Goal: Information Seeking & Learning: Compare options

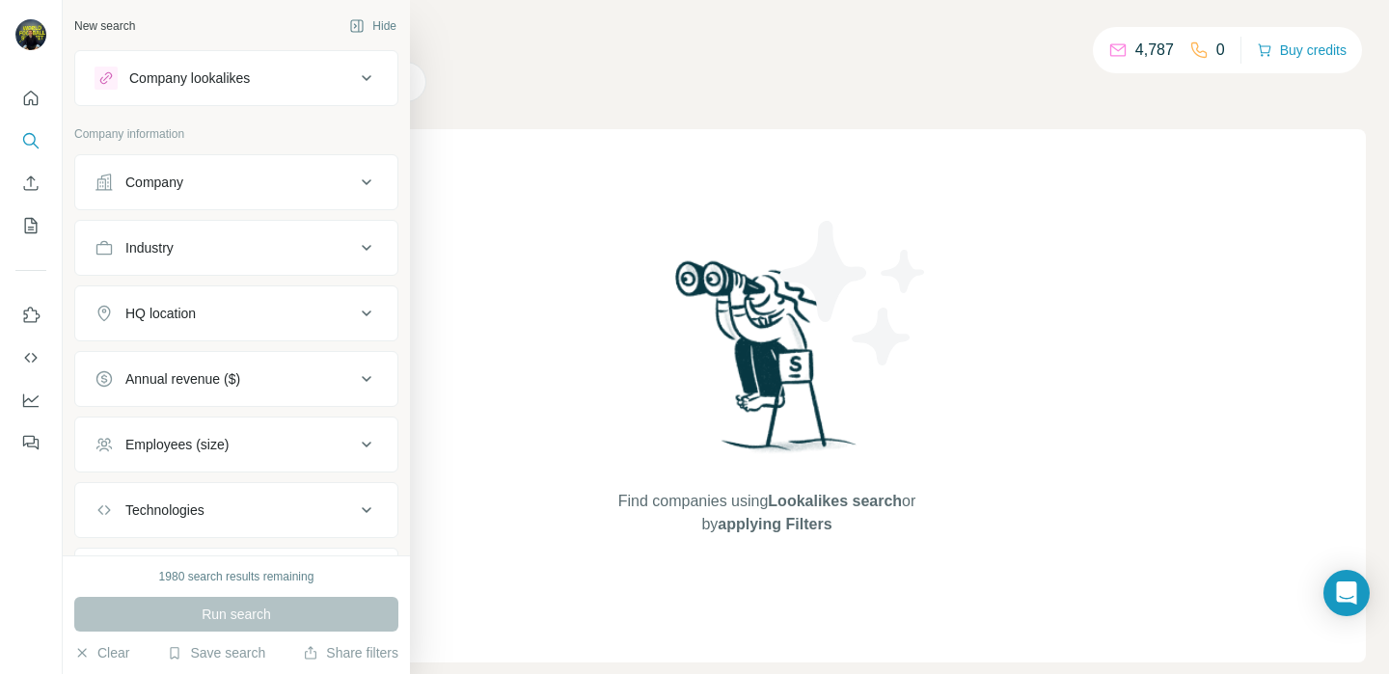
click at [258, 82] on div "Company lookalikes" at bounding box center [225, 78] width 260 height 23
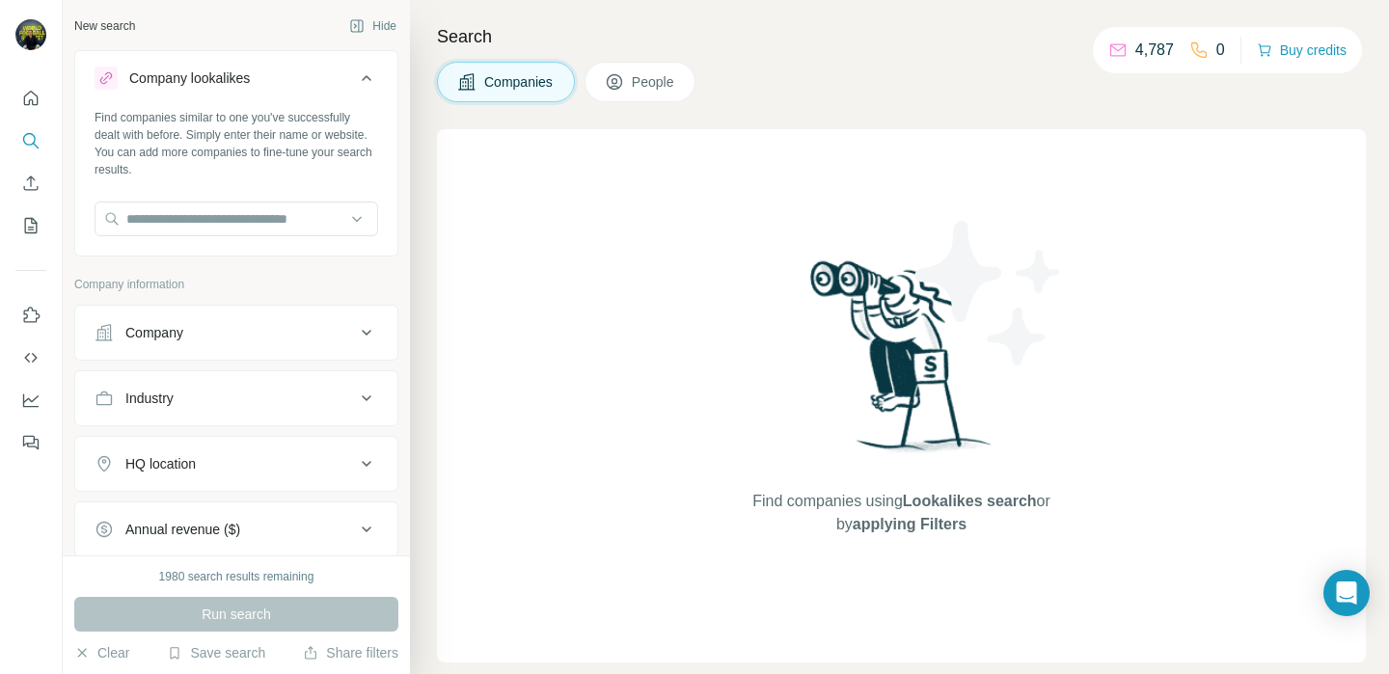
click at [237, 197] on div "Find companies similar to one you've successfully dealt with before. Simply ent…" at bounding box center [236, 180] width 322 height 143
click at [237, 221] on input "text" at bounding box center [237, 219] width 284 height 35
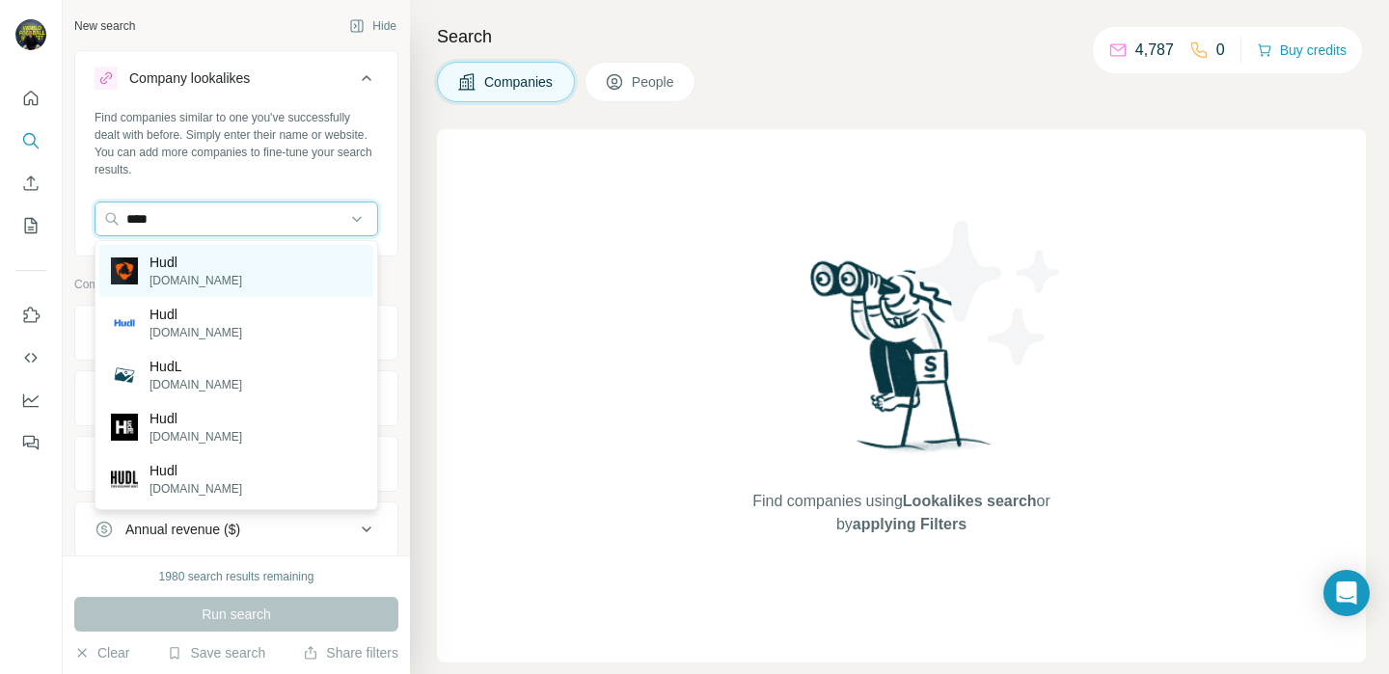
type input "****"
click at [241, 269] on div "Hudl [DOMAIN_NAME]" at bounding box center [236, 271] width 274 height 52
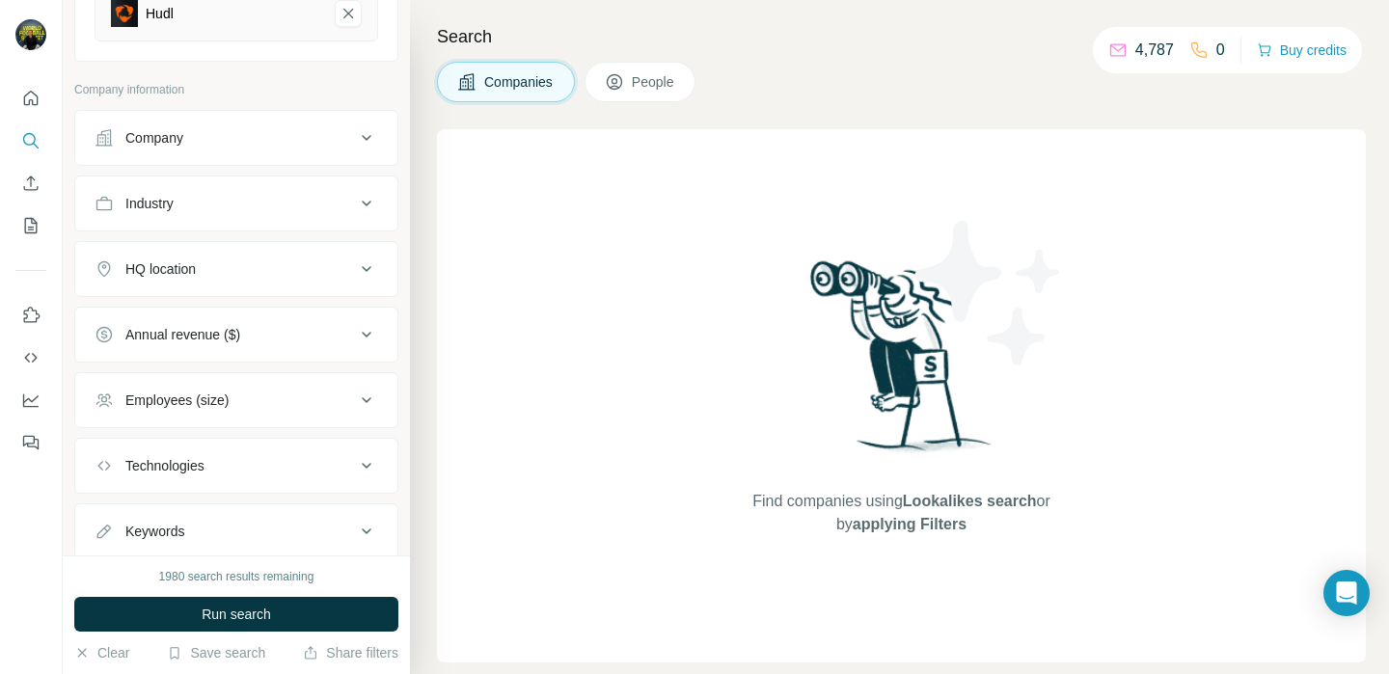
scroll to position [328, 0]
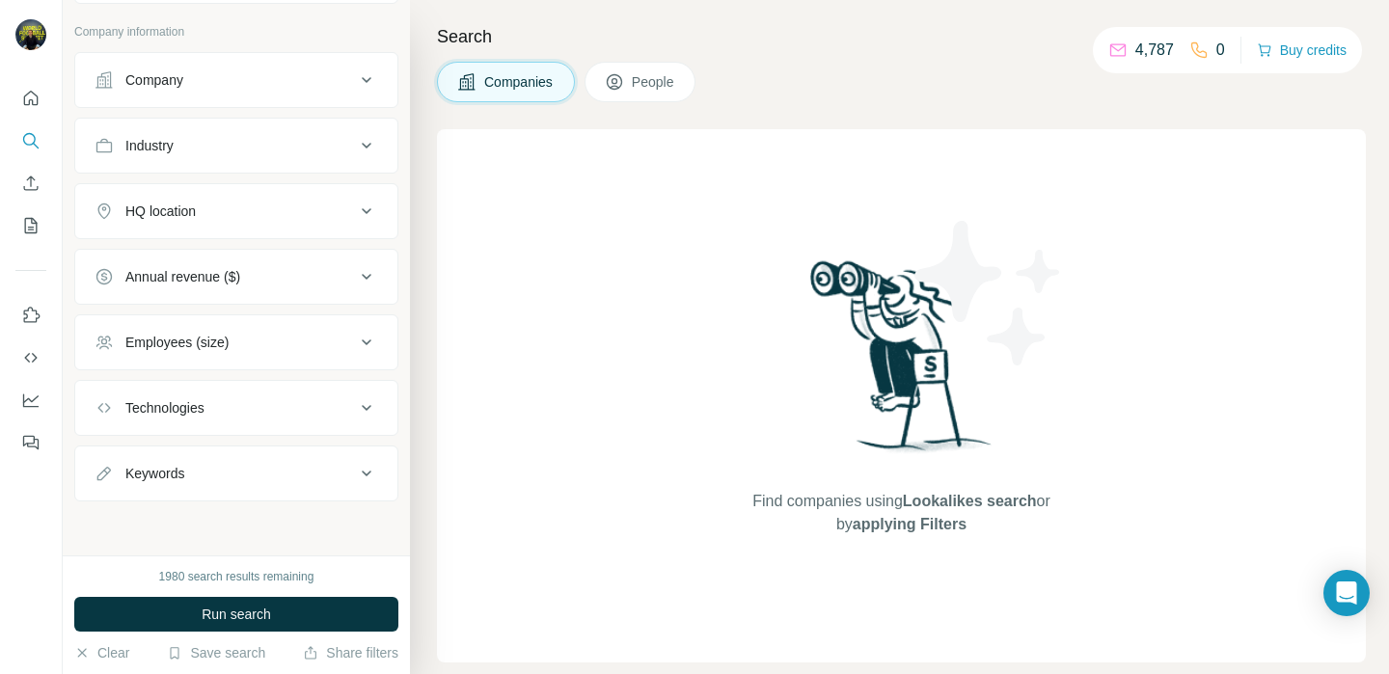
click at [215, 201] on button "HQ location" at bounding box center [236, 211] width 322 height 46
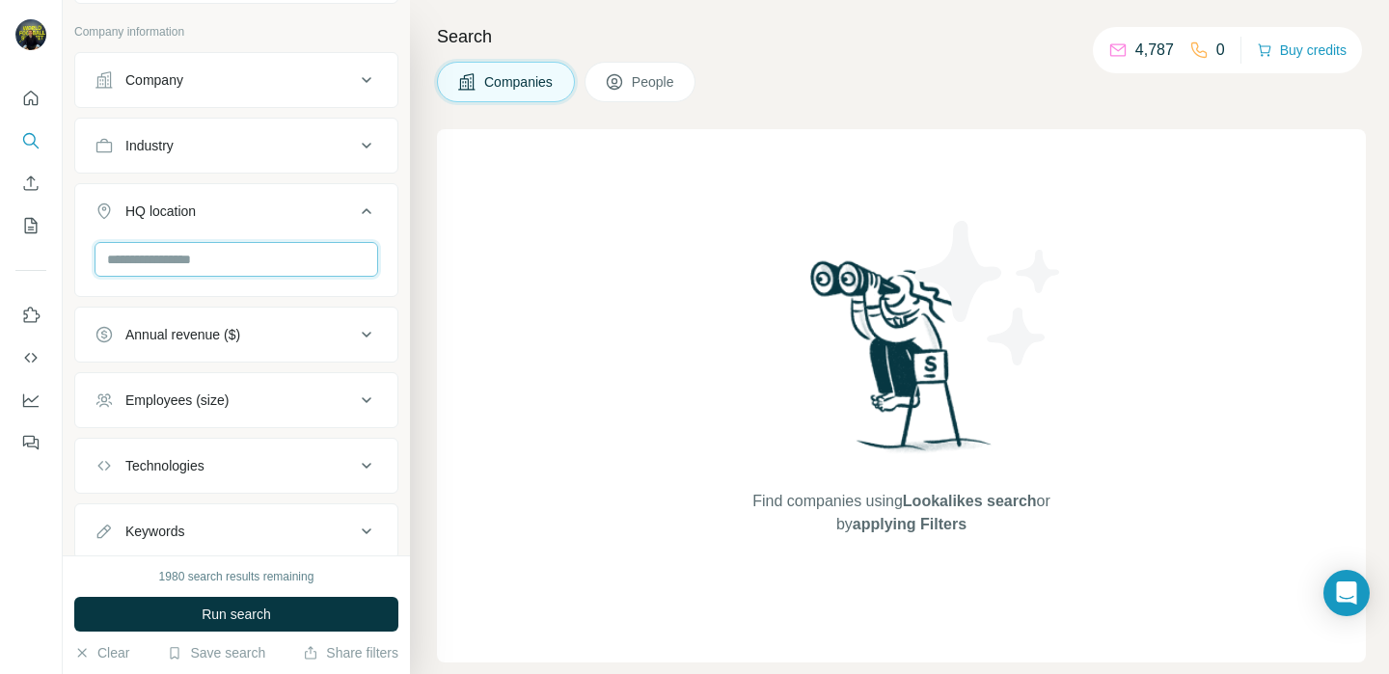
click at [215, 263] on input "text" at bounding box center [237, 259] width 284 height 35
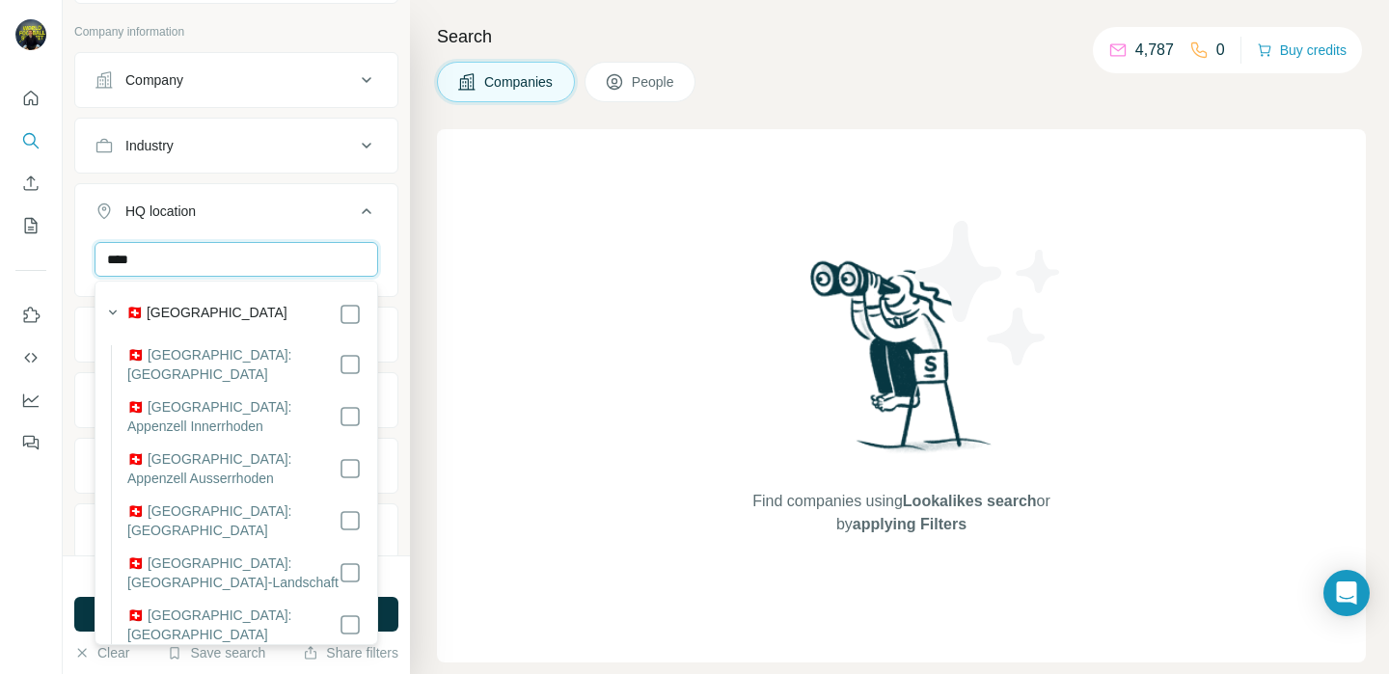
type input "****"
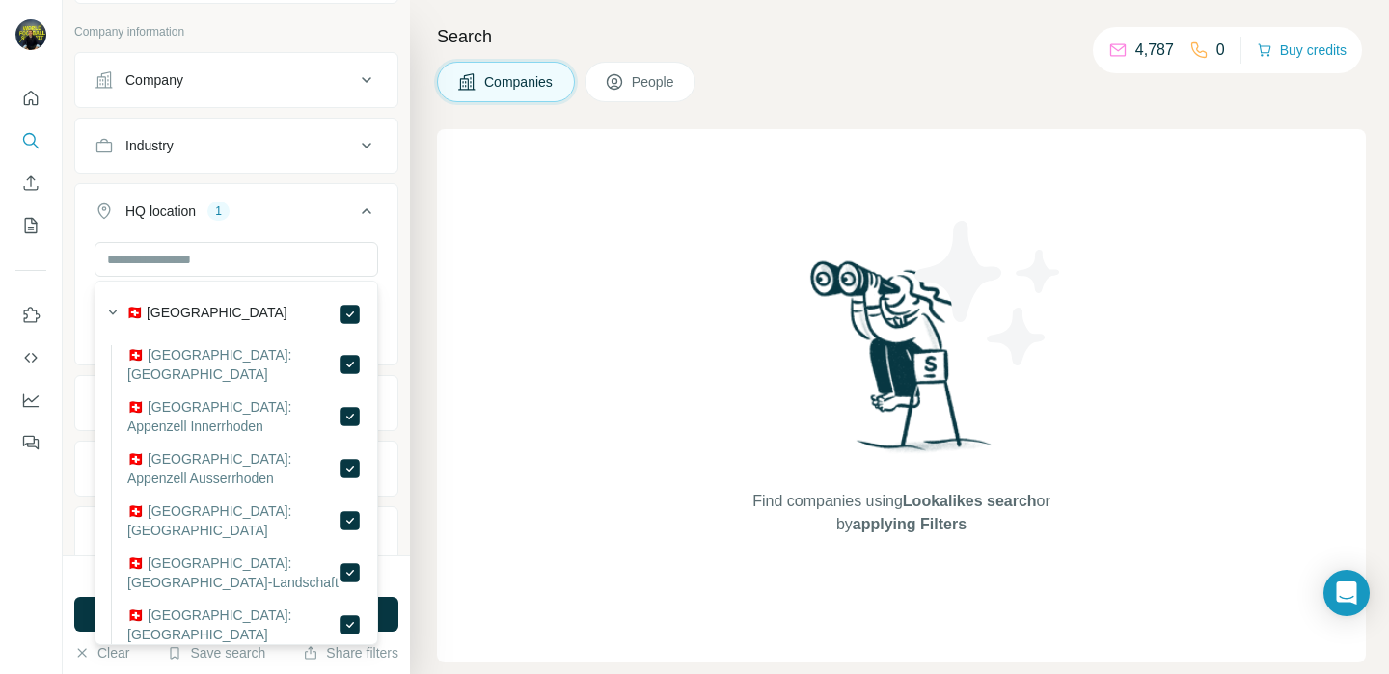
click at [410, 268] on div "Search Companies People Find companies using Lookalikes search or by applying F…" at bounding box center [899, 337] width 979 height 674
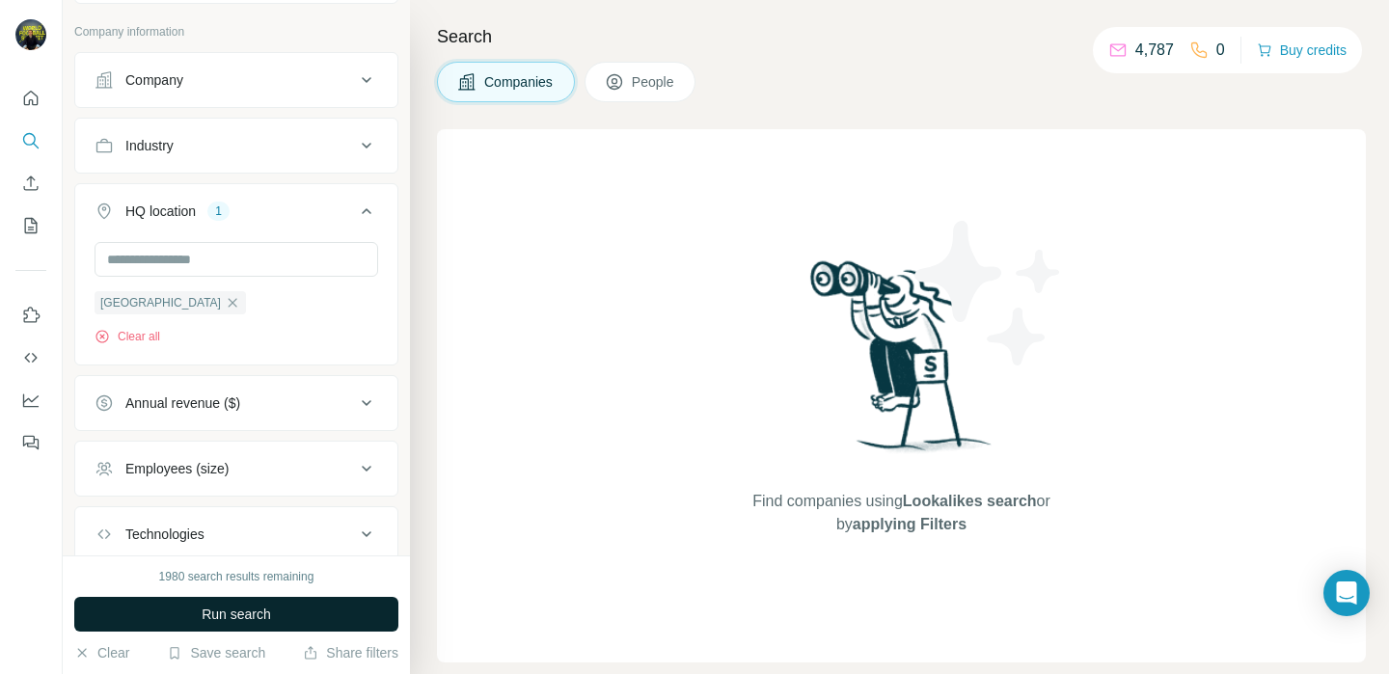
click at [262, 610] on span "Run search" at bounding box center [236, 614] width 69 height 19
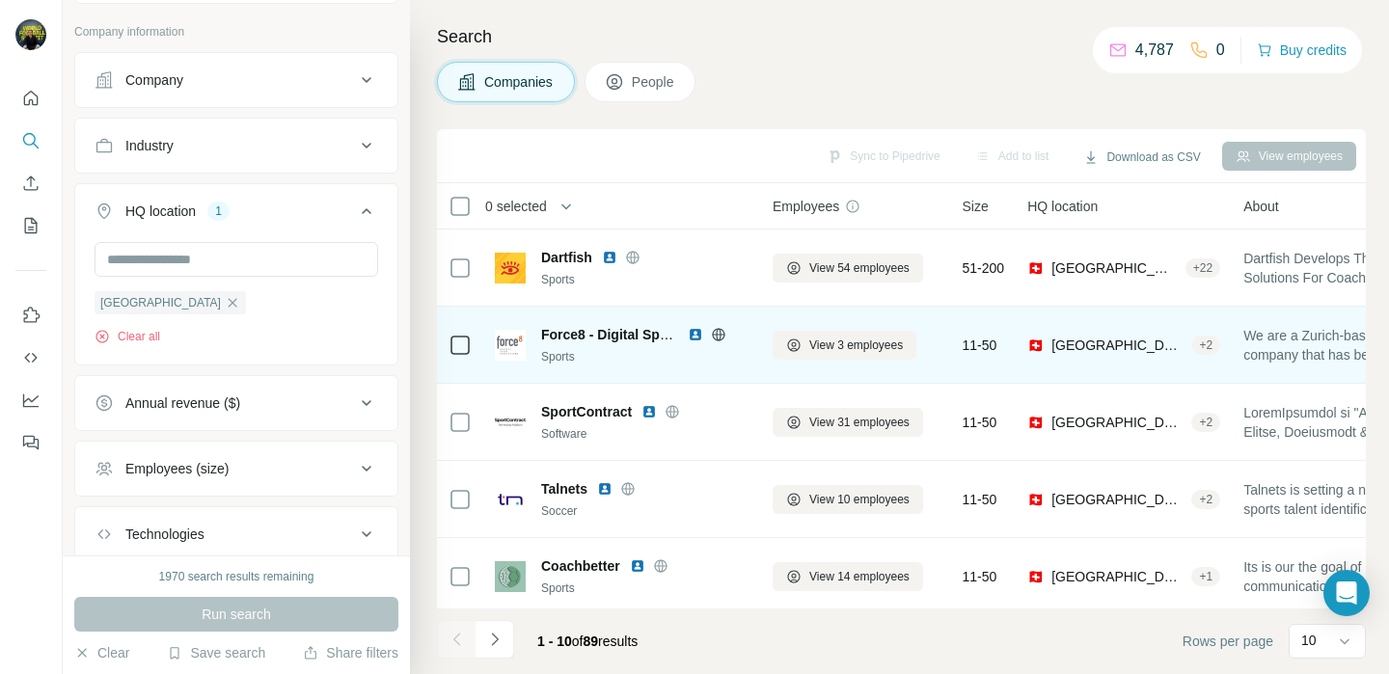
click at [696, 336] on img at bounding box center [695, 334] width 15 height 15
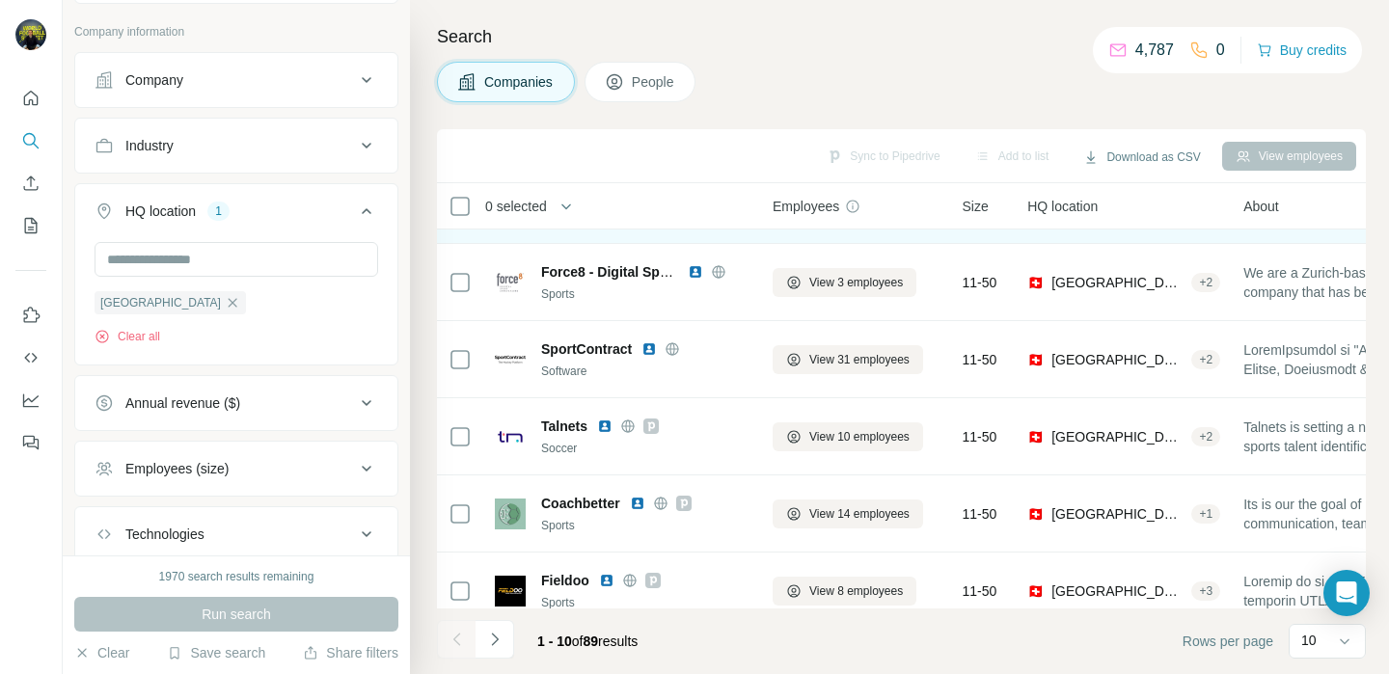
scroll to position [65, 0]
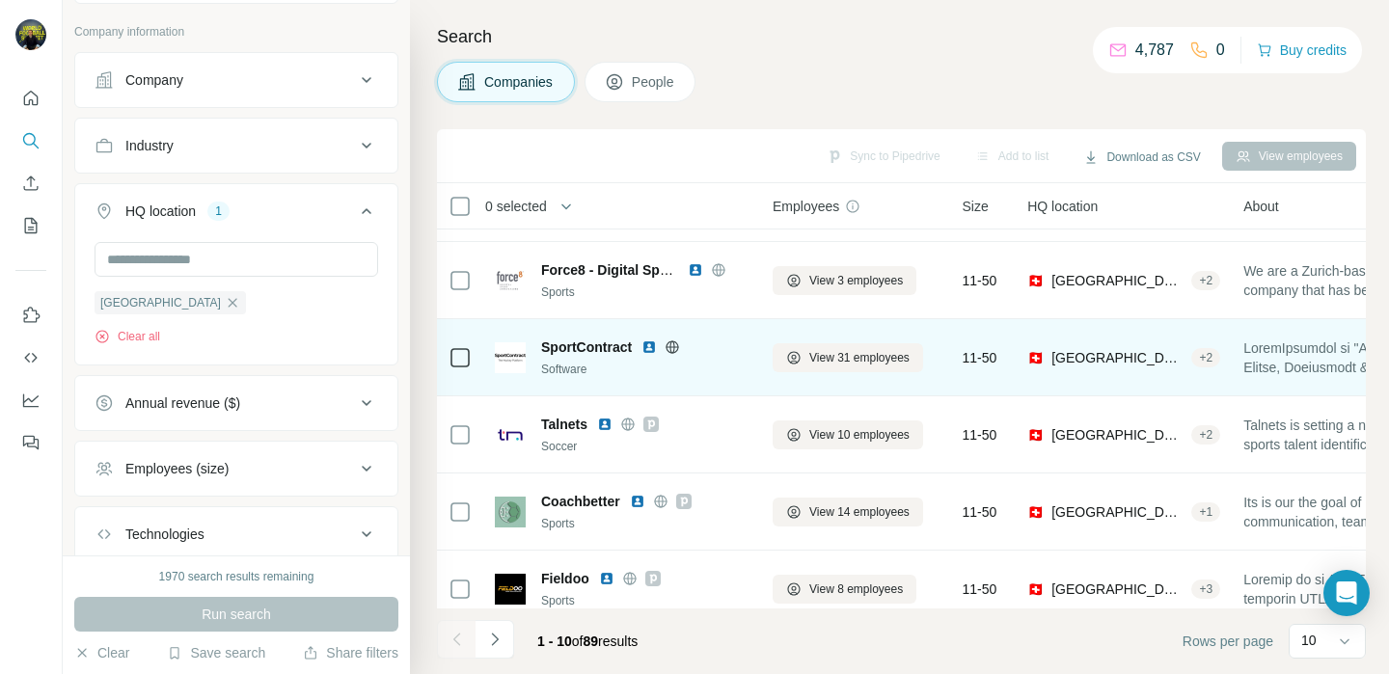
click at [648, 346] on img at bounding box center [648, 347] width 15 height 15
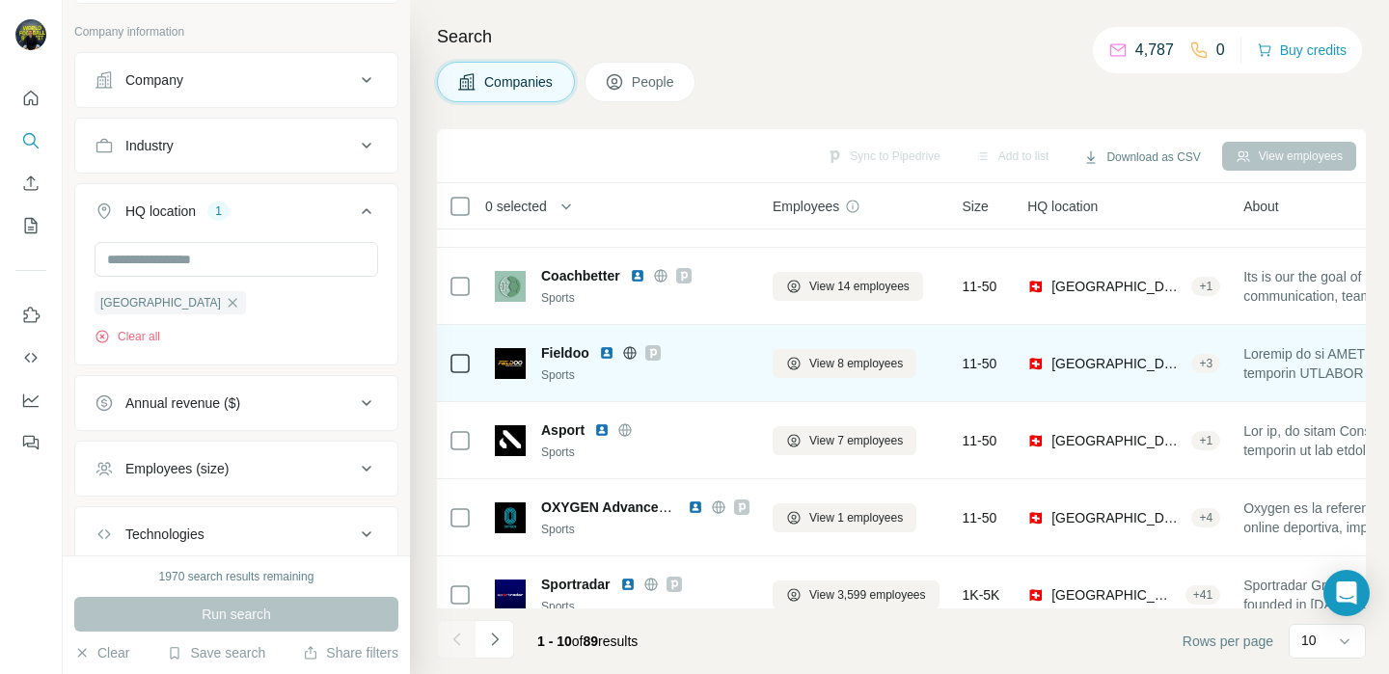
scroll to position [291, 0]
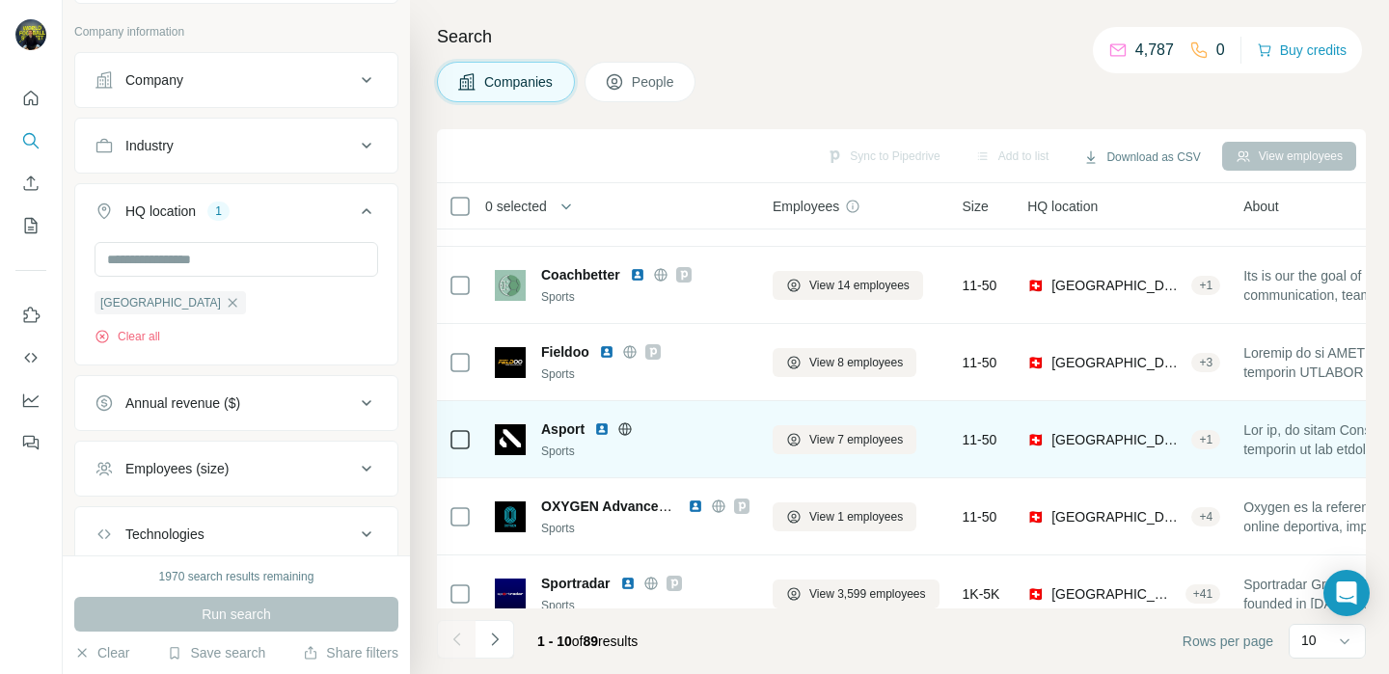
click at [605, 429] on img at bounding box center [601, 428] width 15 height 15
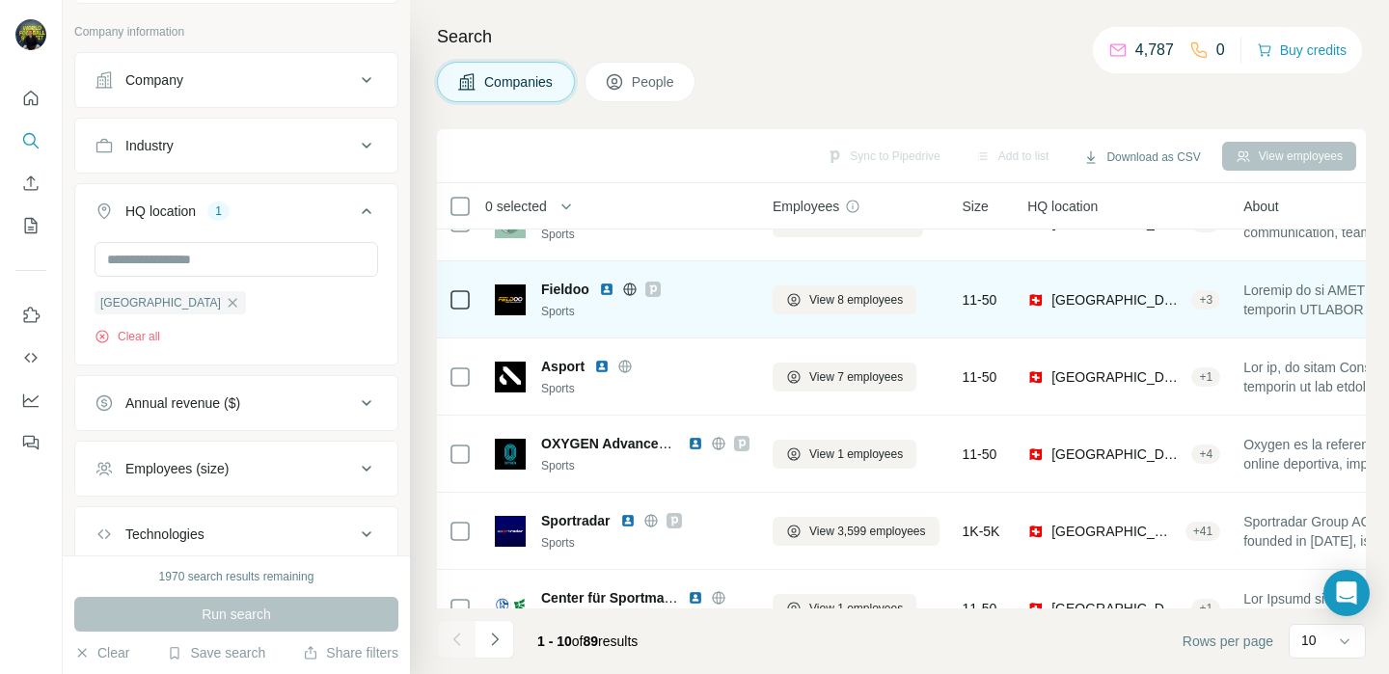
scroll to position [393, 0]
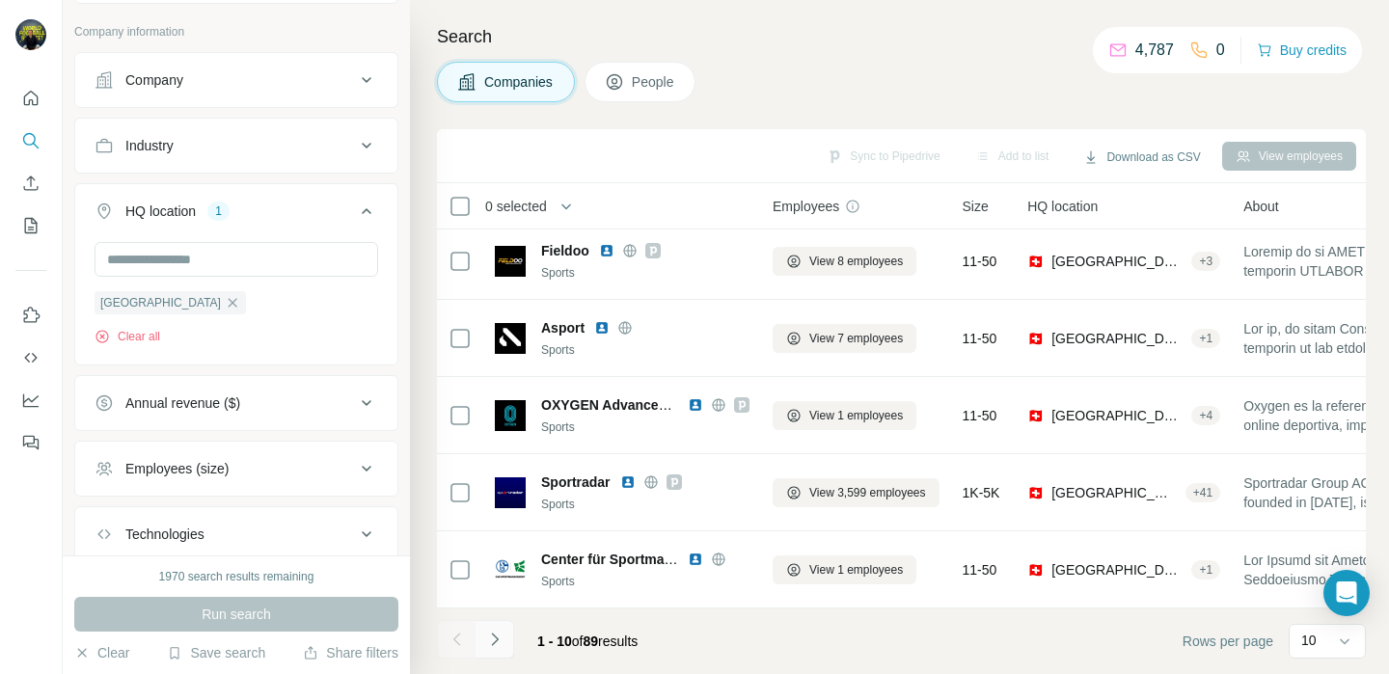
click at [508, 634] on button "Navigate to next page" at bounding box center [495, 639] width 39 height 39
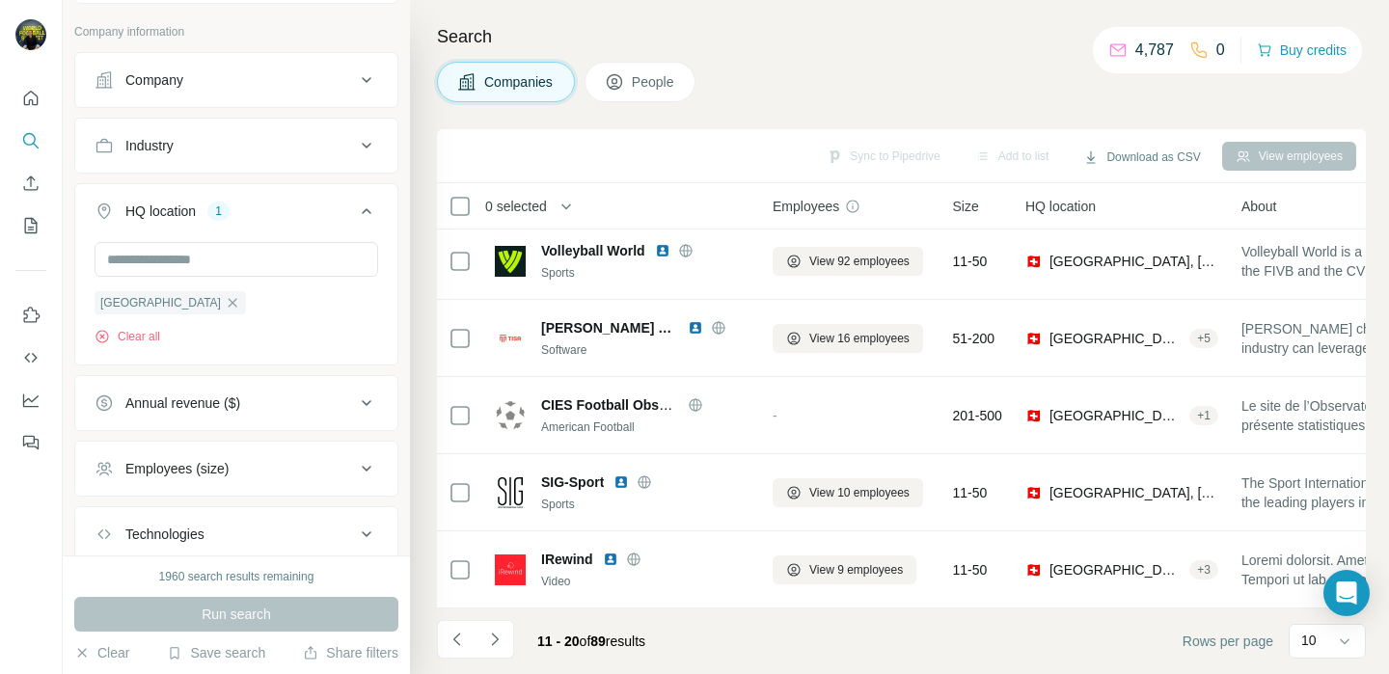
click at [842, 131] on div "Sync to Pipedrive Add to list Download as CSV View employees" at bounding box center [901, 156] width 929 height 54
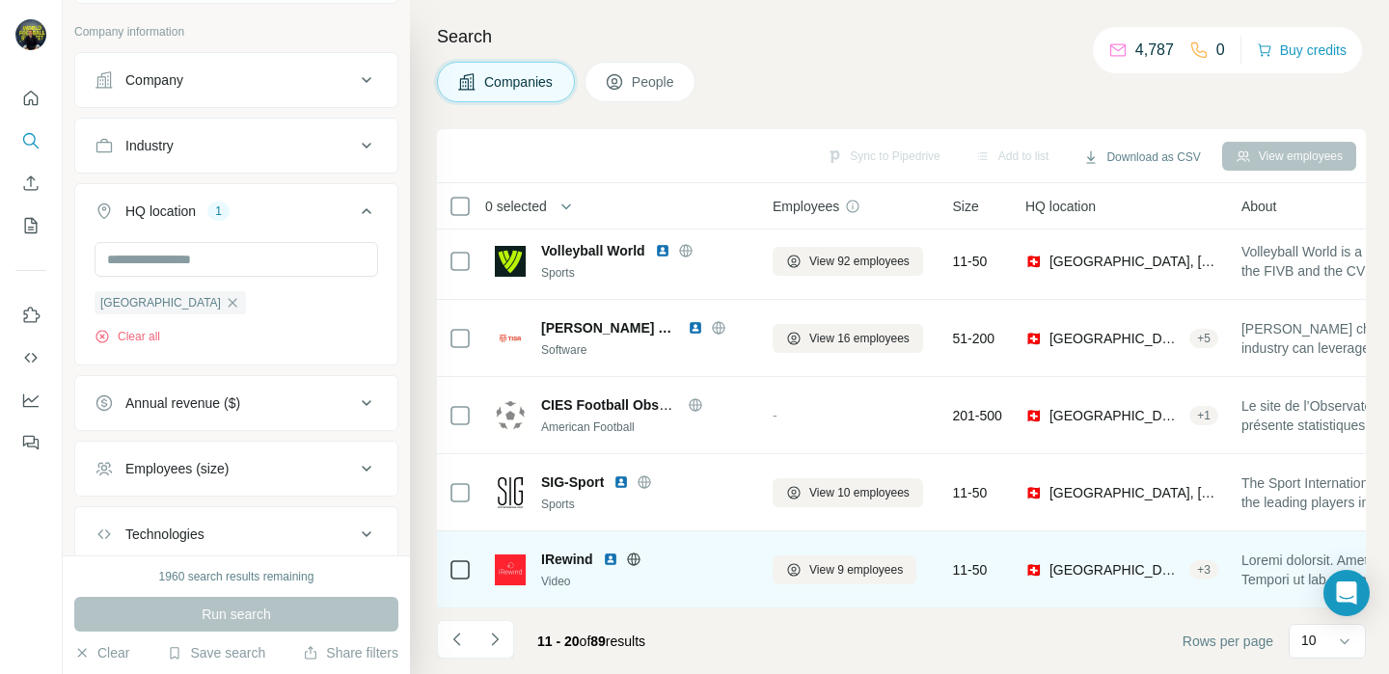
drag, startPoint x: 663, startPoint y: 617, endPoint x: 663, endPoint y: 604, distance: 13.5
click at [663, 604] on div "Sync to Pipedrive Add to list Download as CSV View employees 0 selected Compani…" at bounding box center [901, 401] width 929 height 545
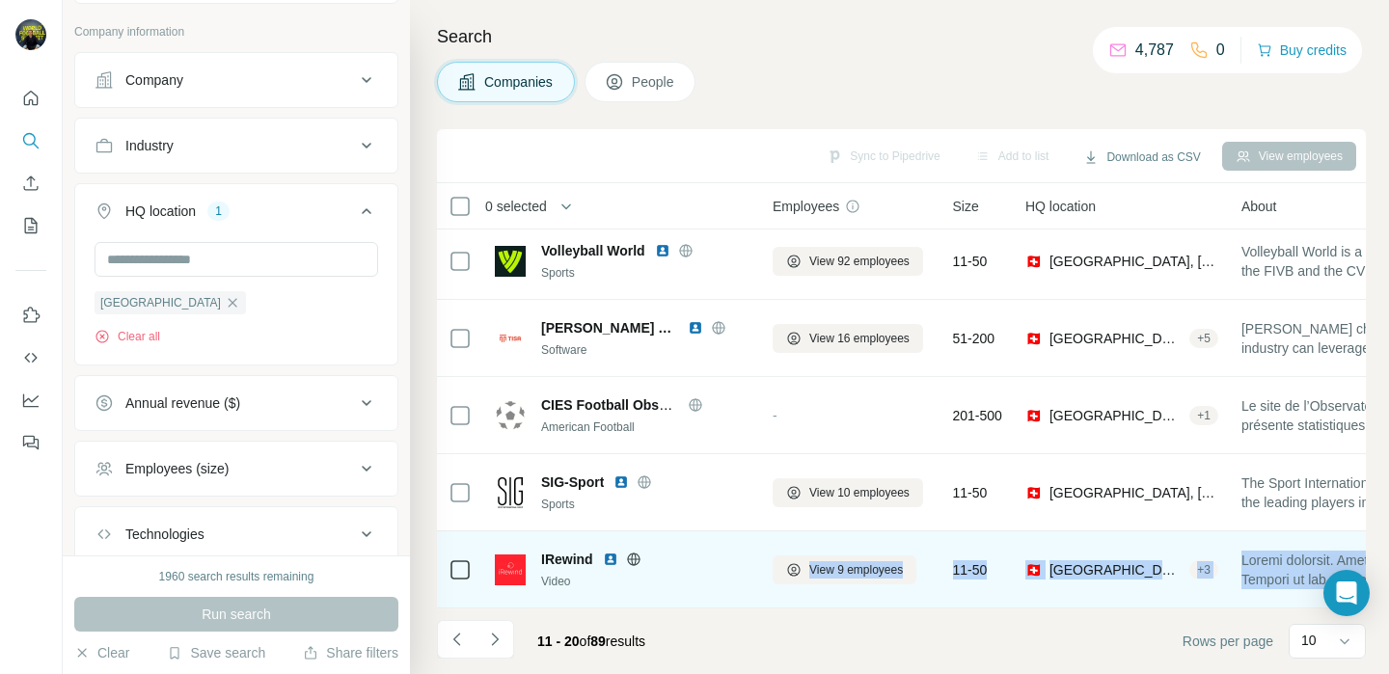
click at [612, 558] on img at bounding box center [610, 559] width 15 height 15
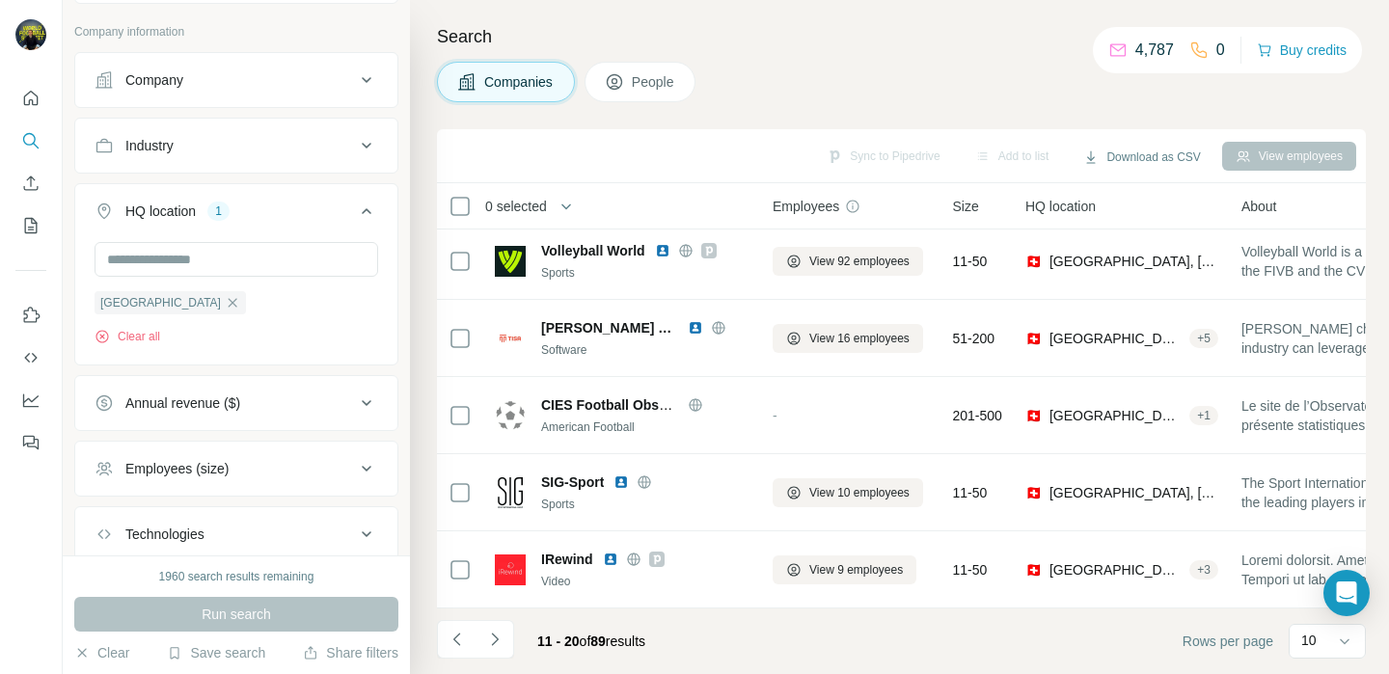
click at [552, 148] on div "Sync to Pipedrive Add to list Download as CSV View employees" at bounding box center [902, 156] width 910 height 34
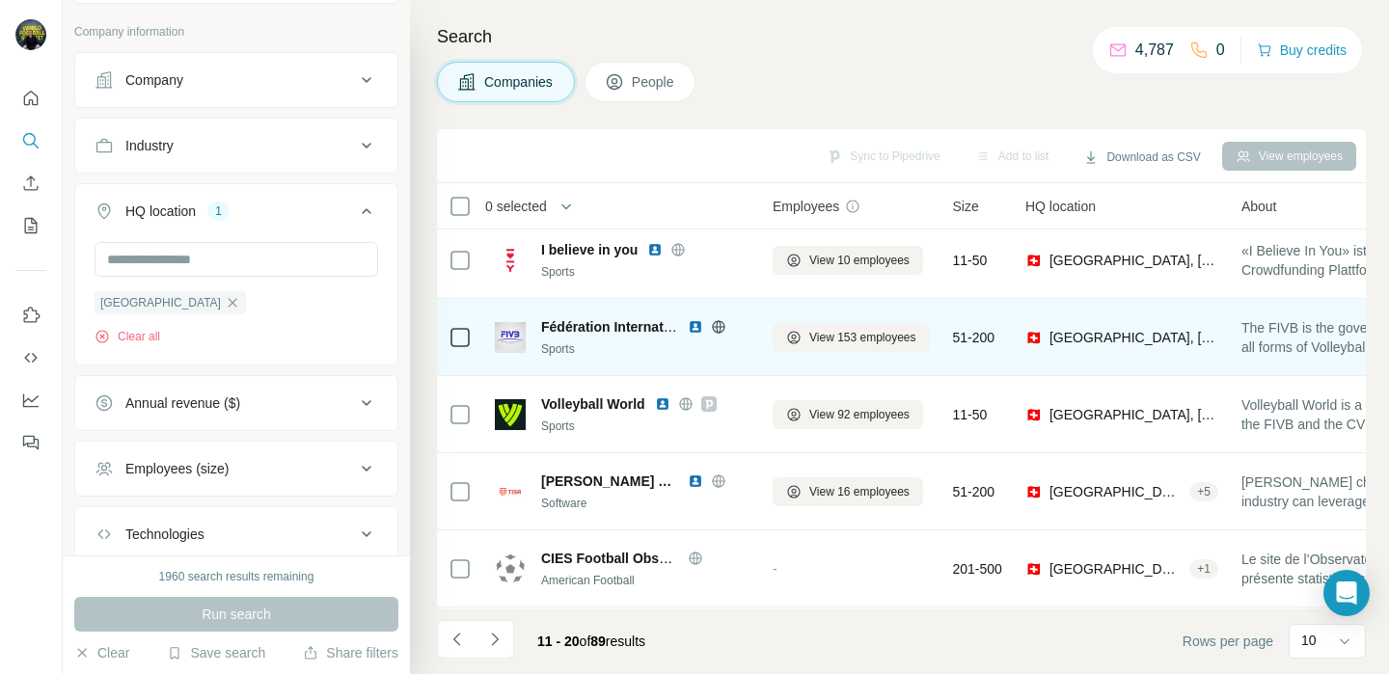
scroll to position [242, 0]
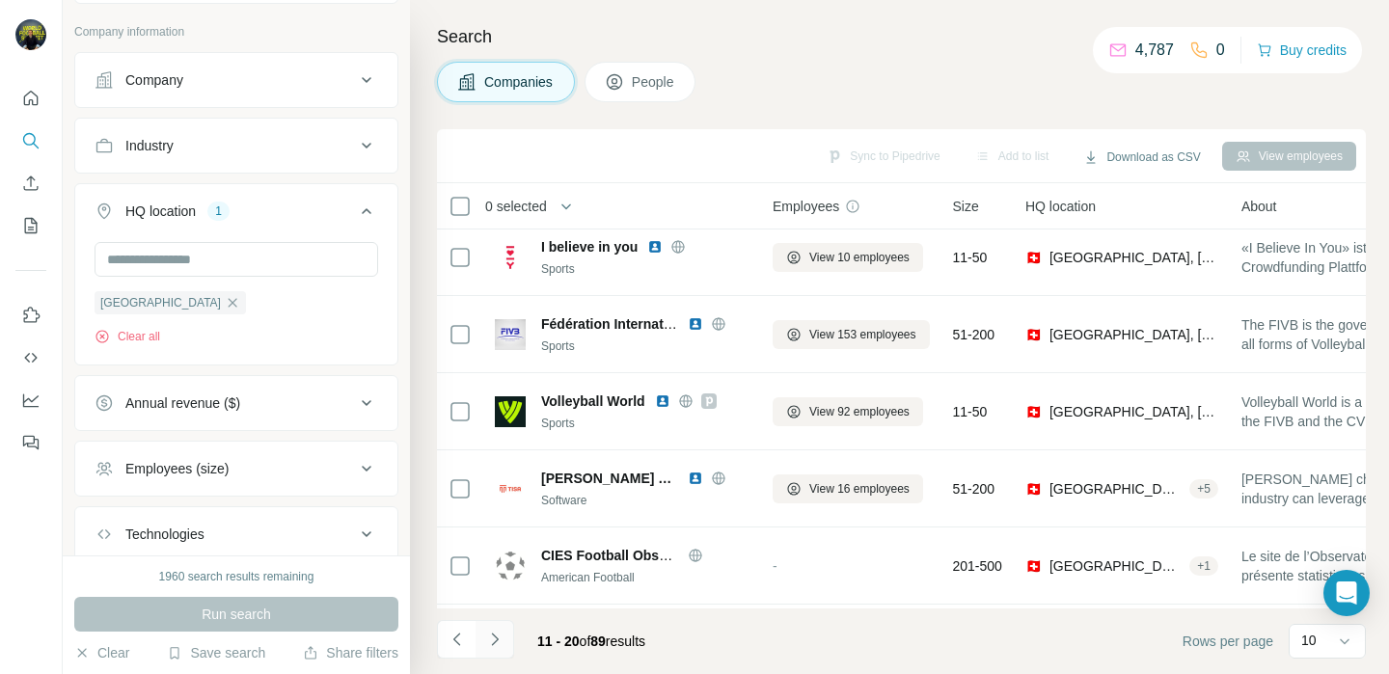
click at [511, 644] on button "Navigate to next page" at bounding box center [495, 639] width 39 height 39
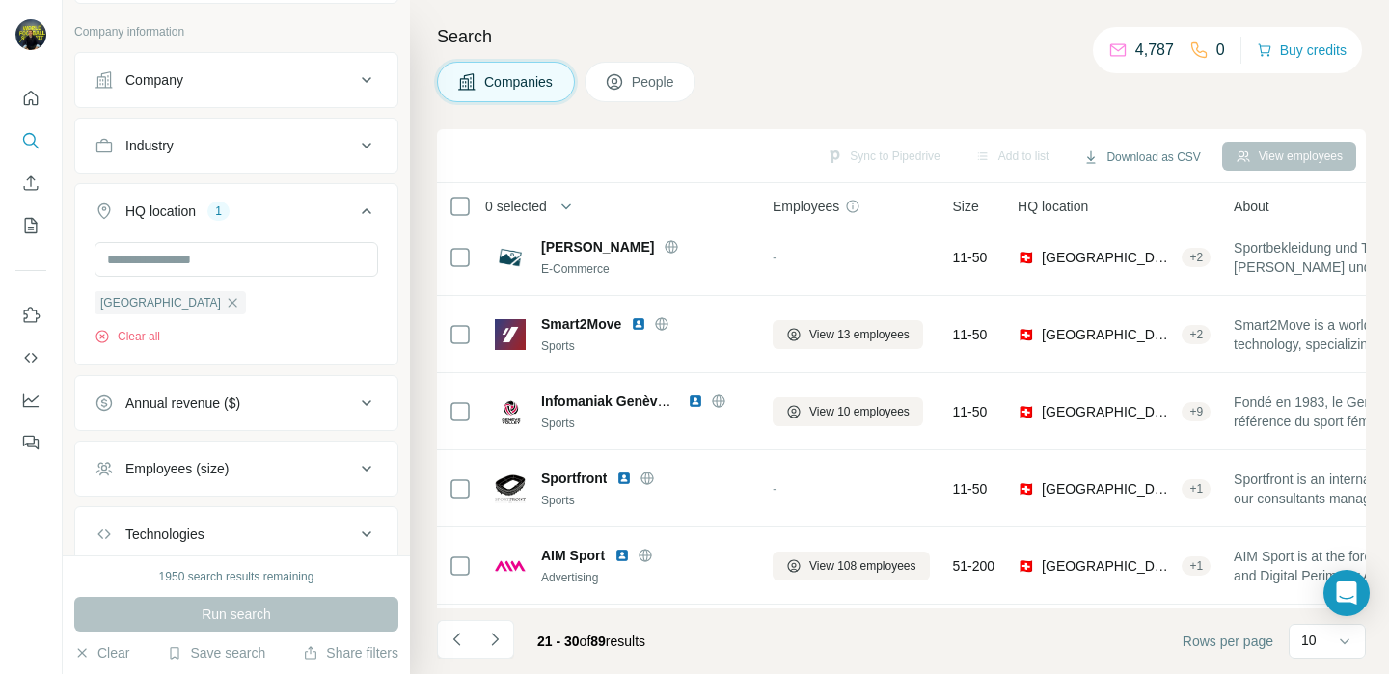
scroll to position [0, 0]
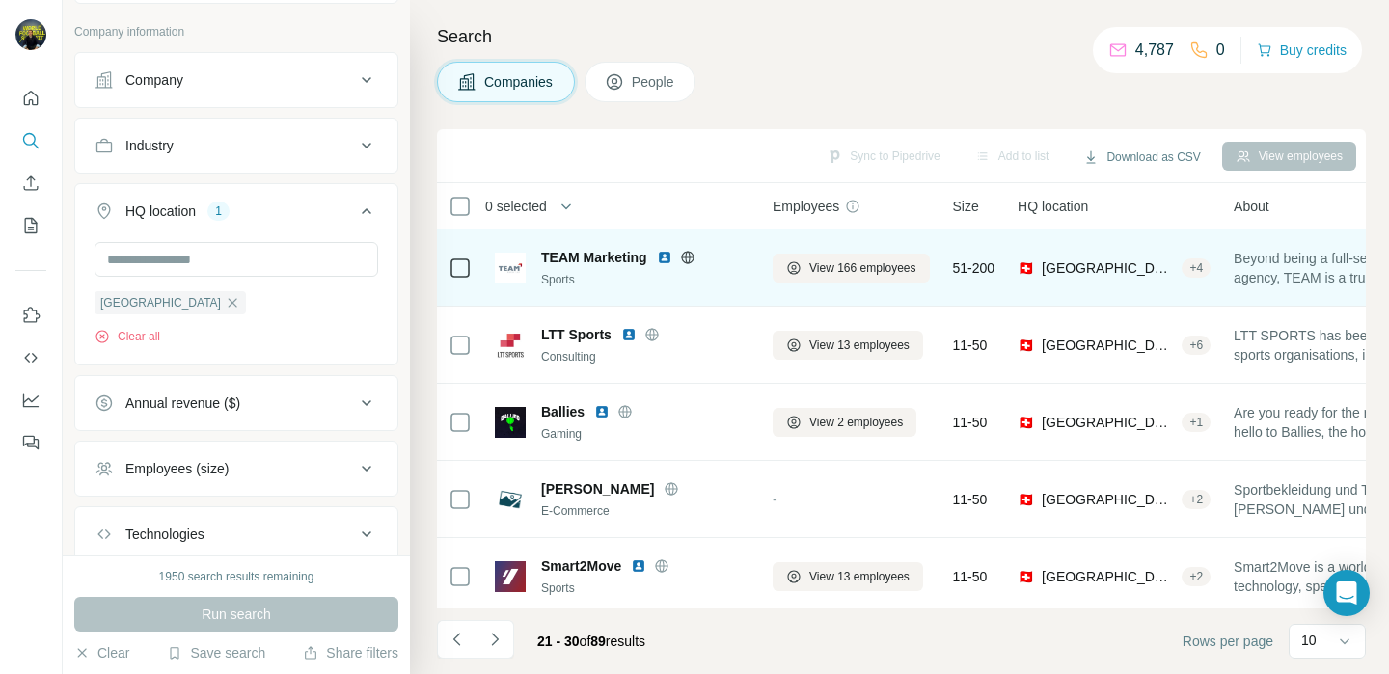
click at [663, 261] on img at bounding box center [664, 257] width 15 height 15
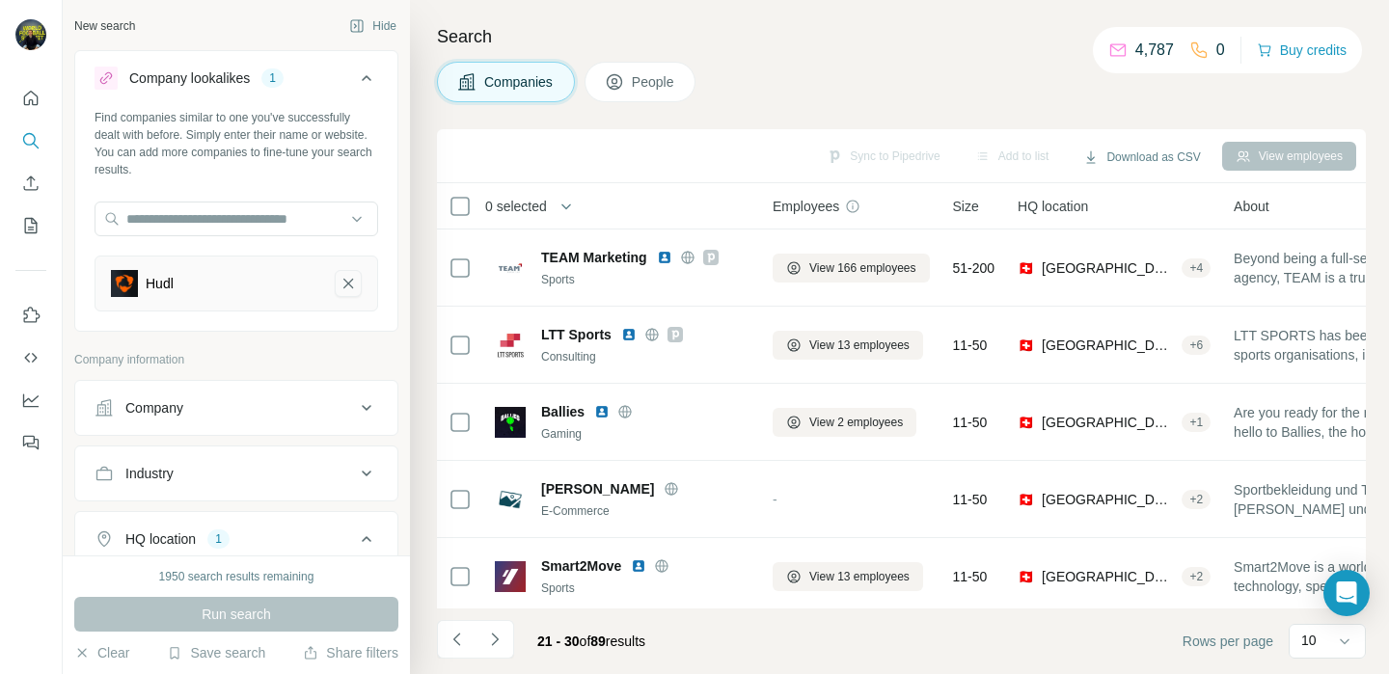
click at [337, 280] on button "Hudl-remove-button" at bounding box center [348, 283] width 27 height 27
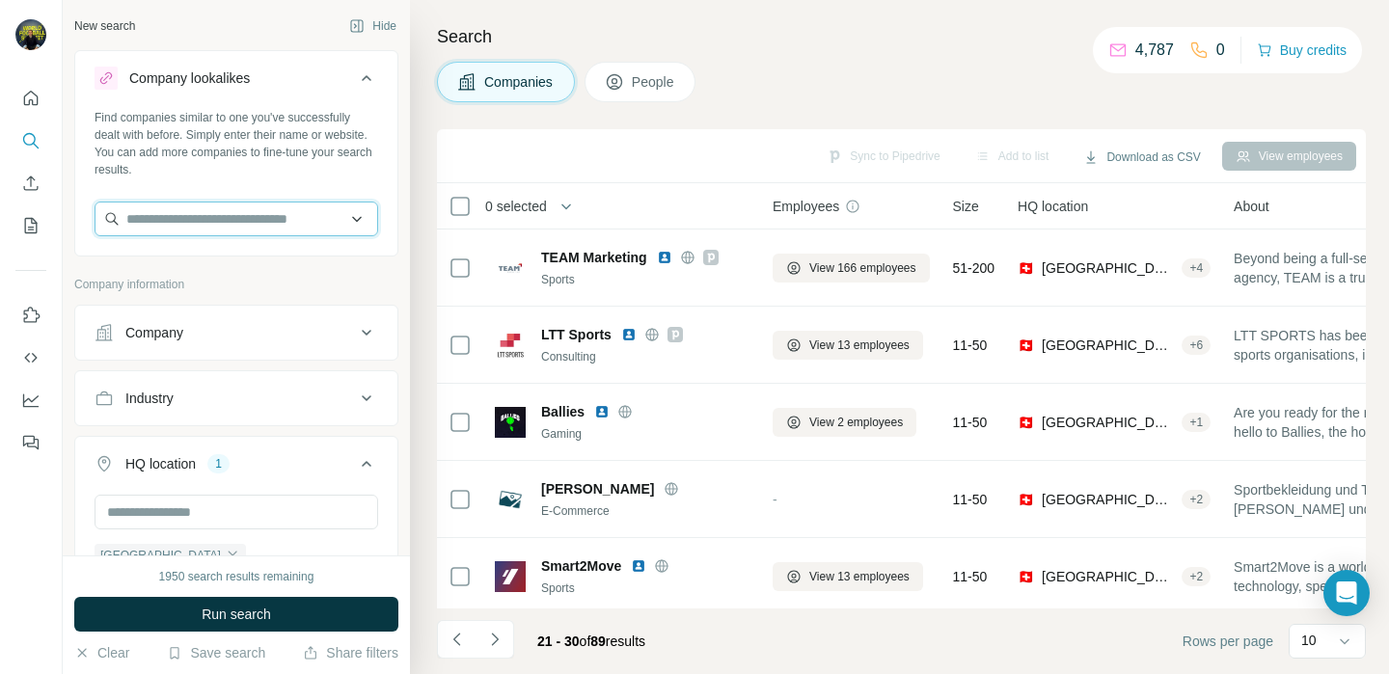
click at [237, 222] on input "text" at bounding box center [237, 219] width 284 height 35
type input "*"
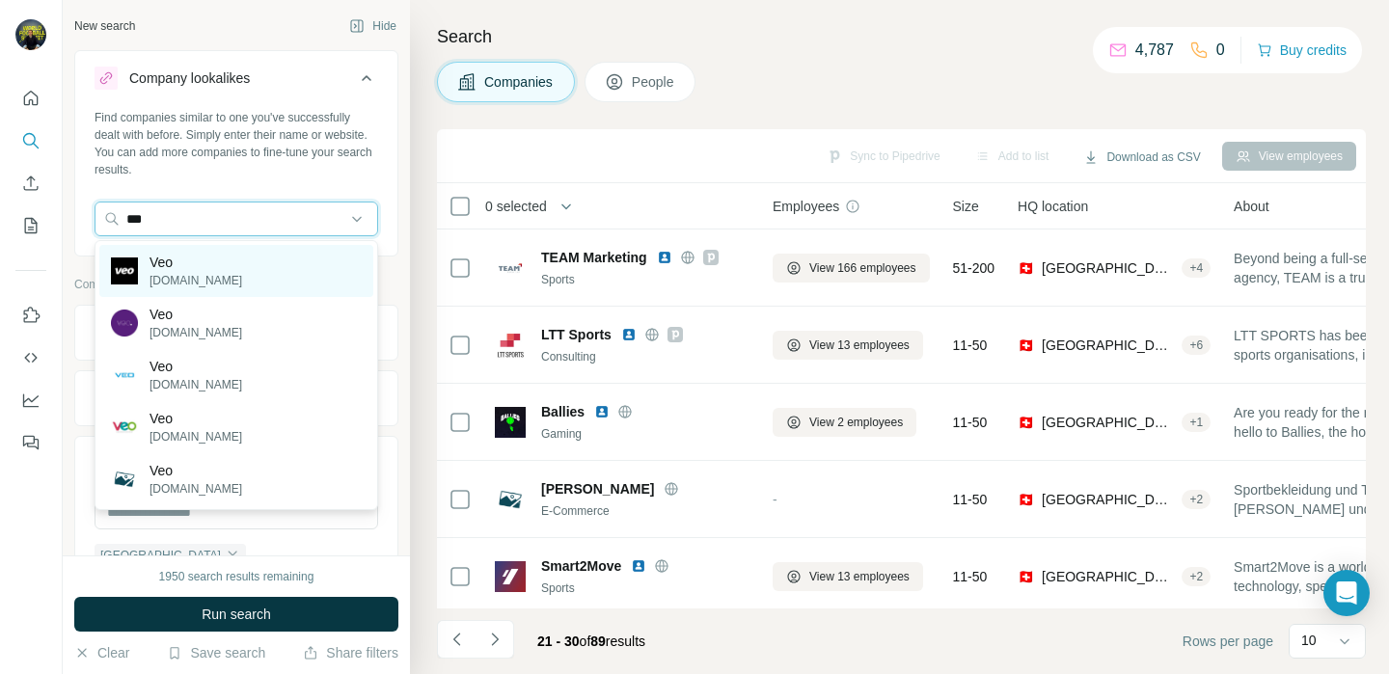
type input "***"
click at [201, 256] on div "Veo [DOMAIN_NAME]" at bounding box center [236, 271] width 274 height 52
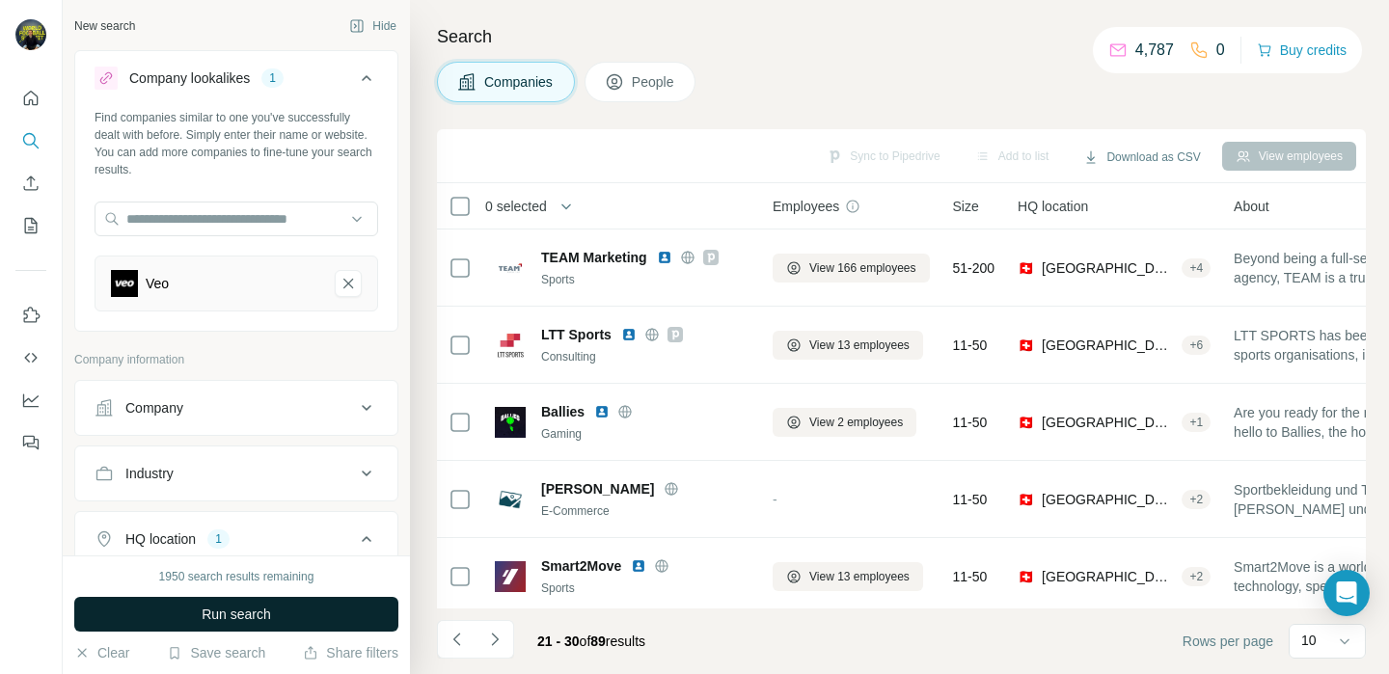
click at [227, 620] on span "Run search" at bounding box center [236, 614] width 69 height 19
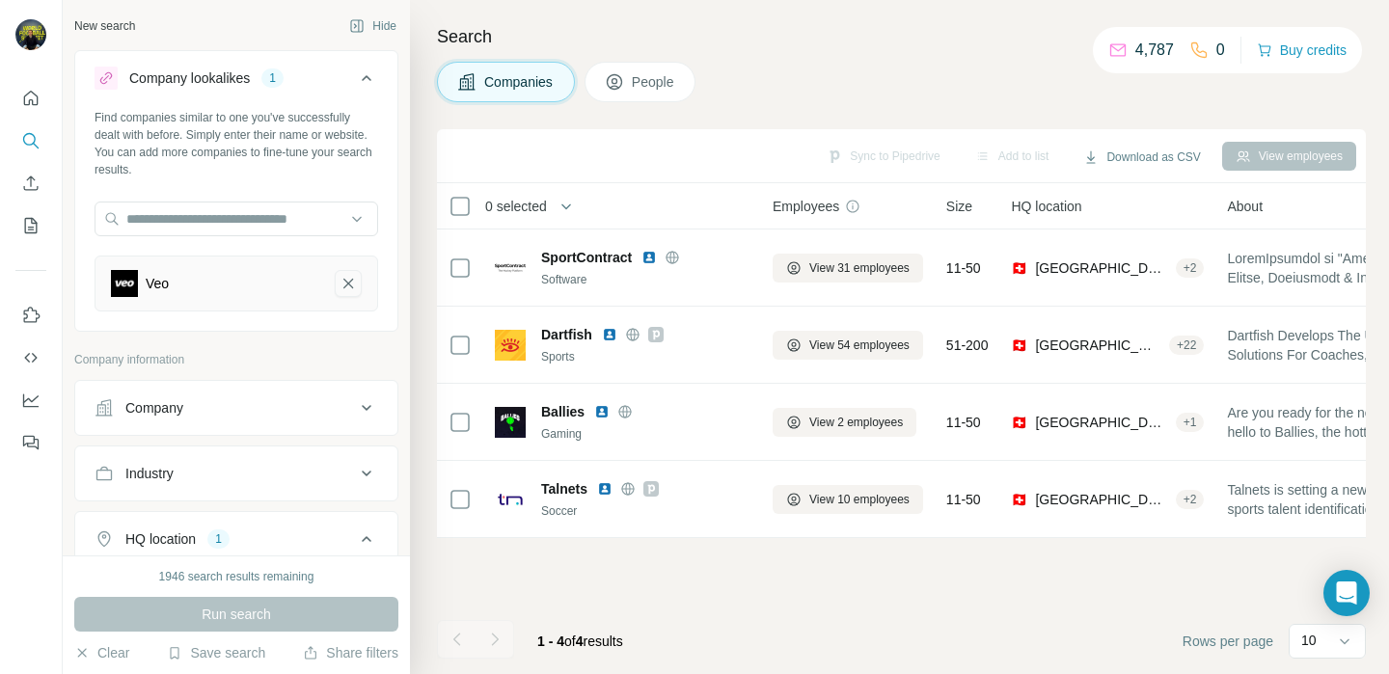
click at [354, 289] on icon "Veo-remove-button" at bounding box center [348, 283] width 17 height 19
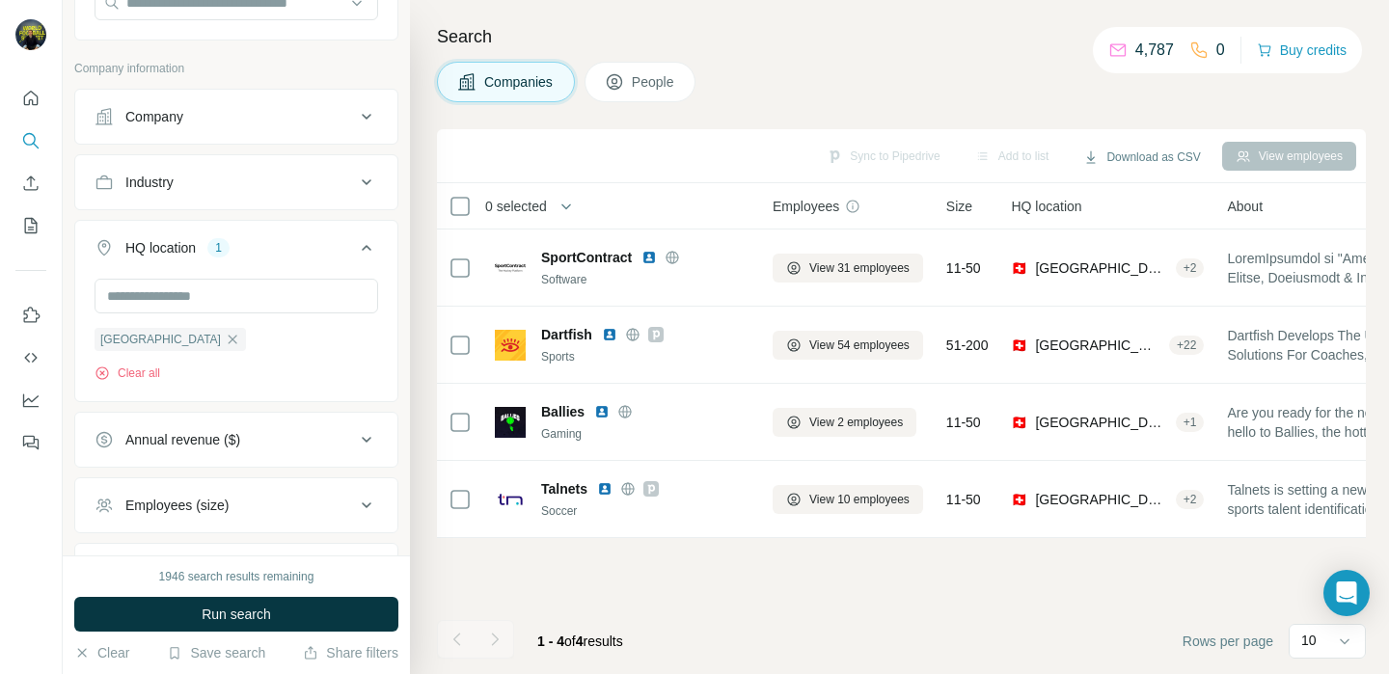
scroll to position [379, 0]
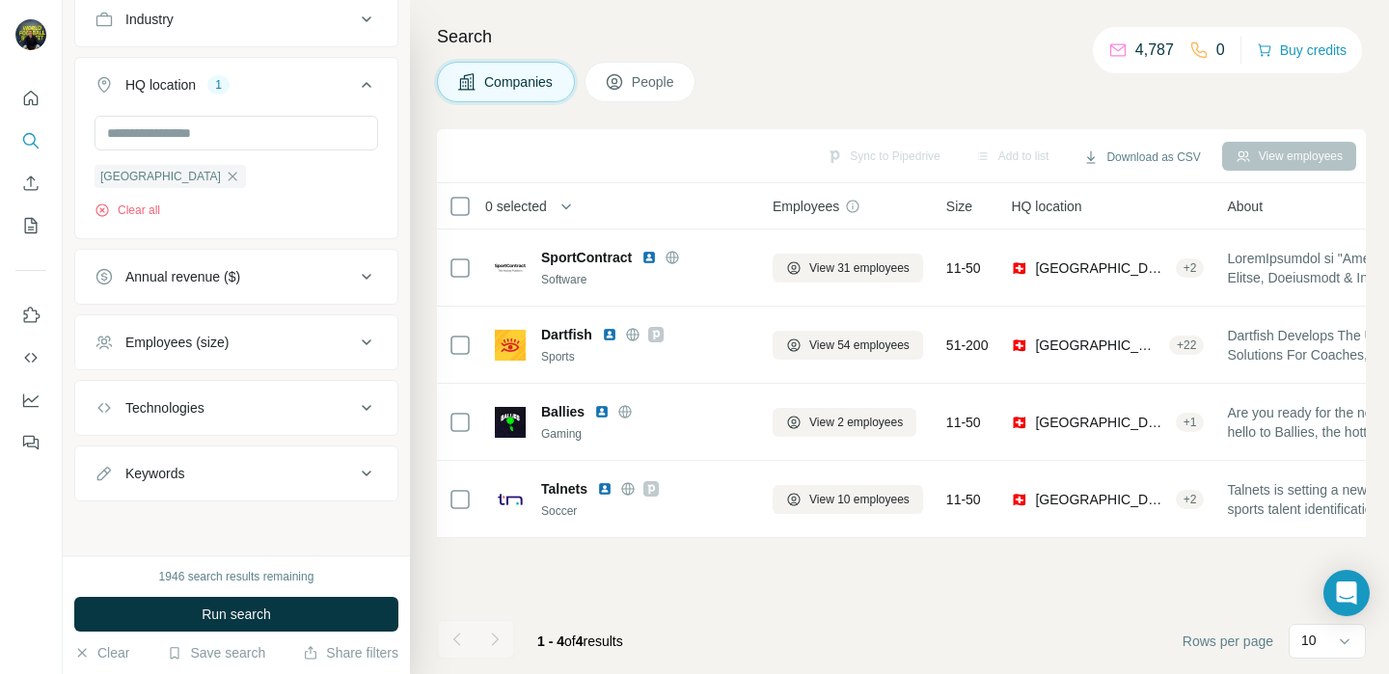
click at [261, 480] on div "Keywords" at bounding box center [225, 473] width 260 height 19
click at [233, 512] on input "text" at bounding box center [217, 521] width 245 height 35
type input "**********"
click at [250, 625] on button "Run search" at bounding box center [236, 614] width 324 height 35
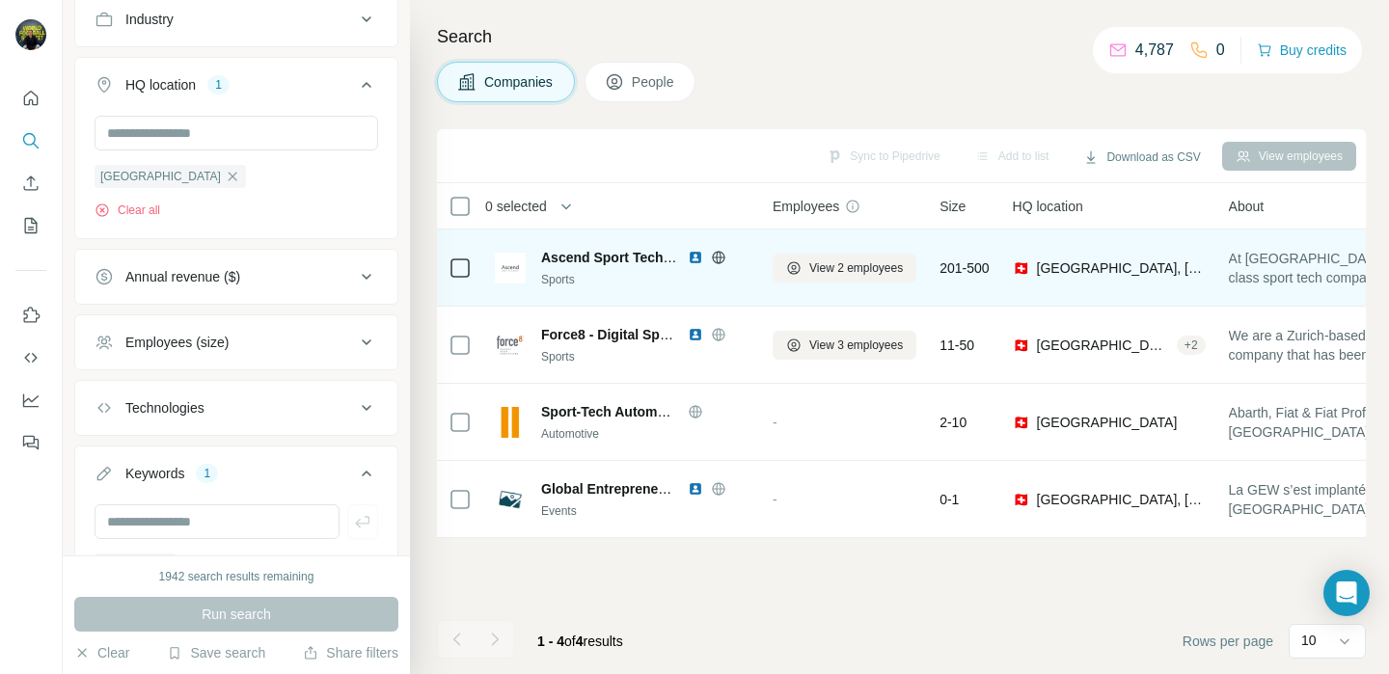
click at [690, 256] on img at bounding box center [695, 257] width 15 height 15
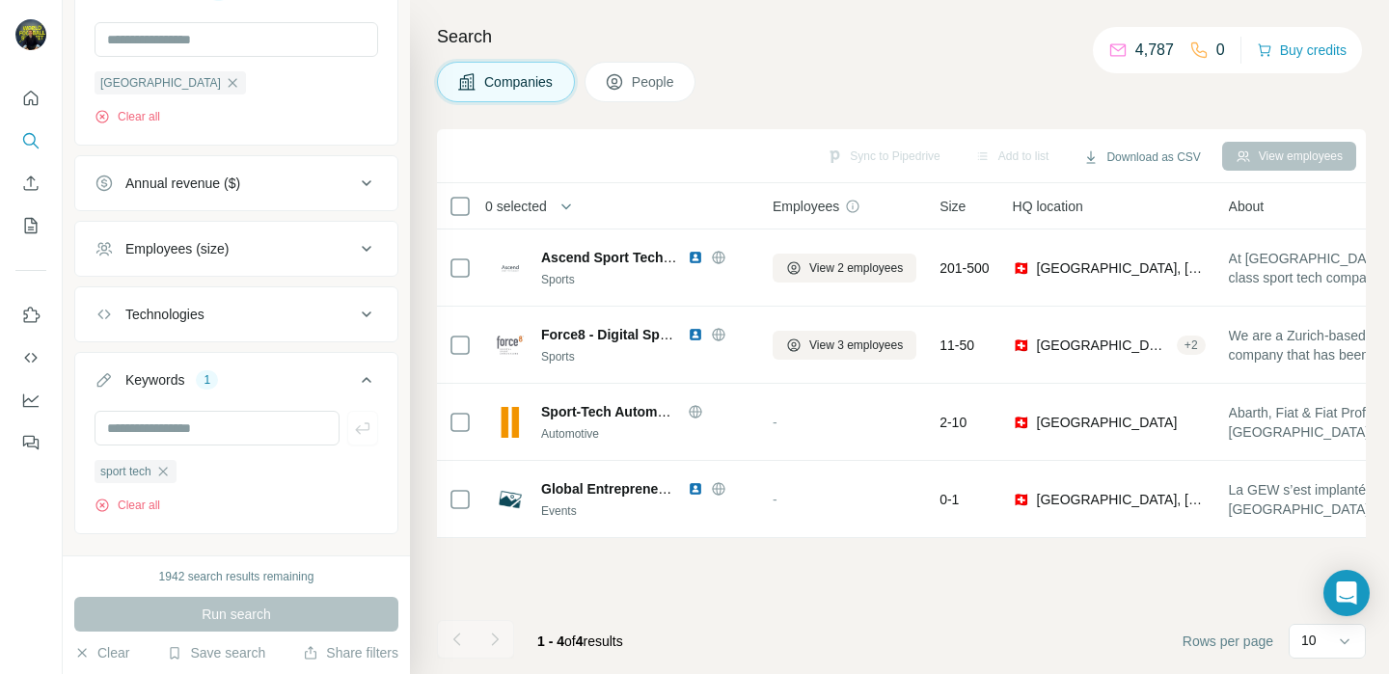
scroll to position [506, 0]
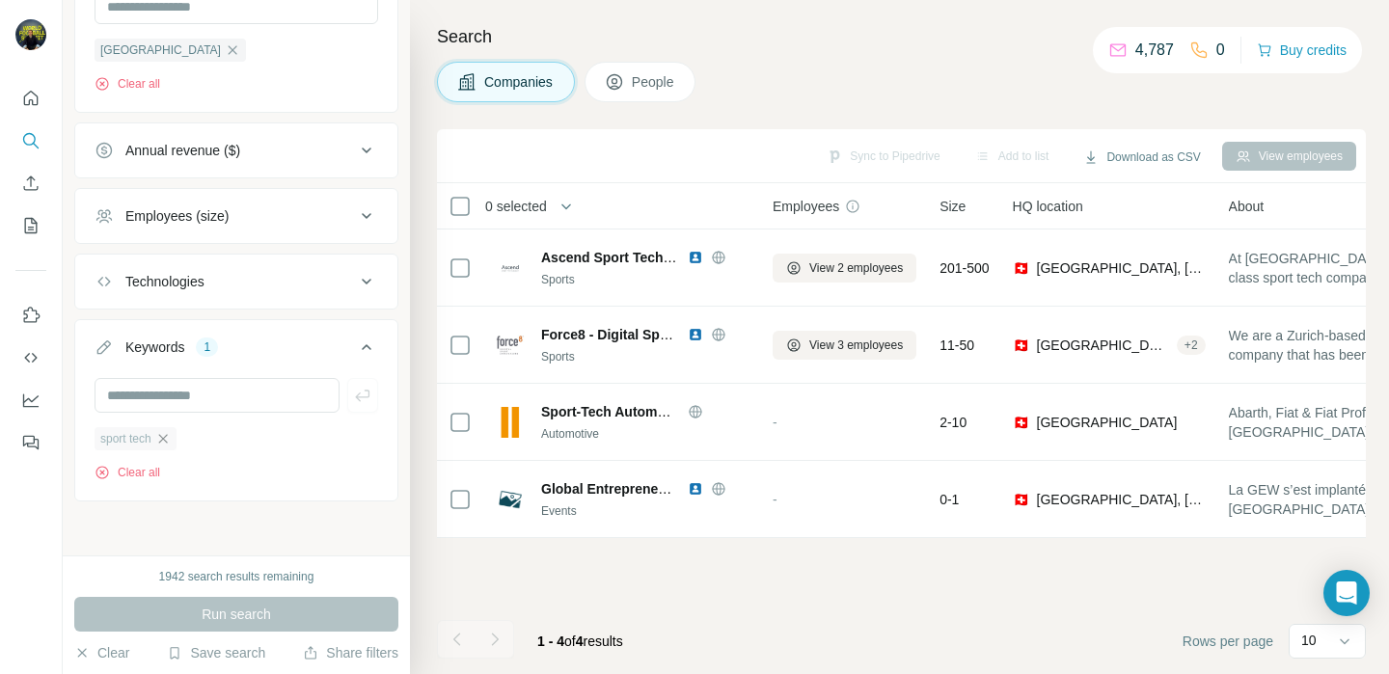
click at [170, 440] on icon "button" at bounding box center [162, 438] width 15 height 15
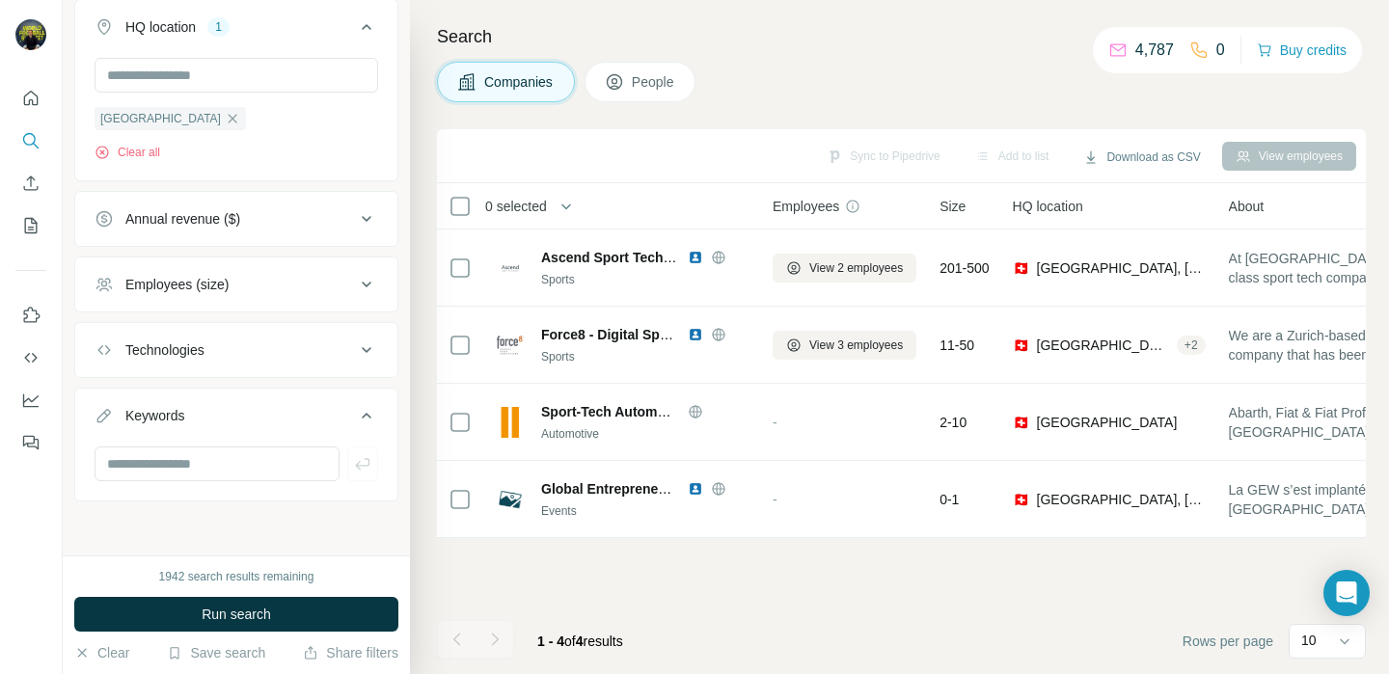
scroll to position [437, 0]
click at [215, 476] on input "text" at bounding box center [217, 464] width 245 height 35
type input "*****"
click at [255, 588] on div "1942 search results remaining Run search Clear Save search Share filters" at bounding box center [236, 615] width 347 height 119
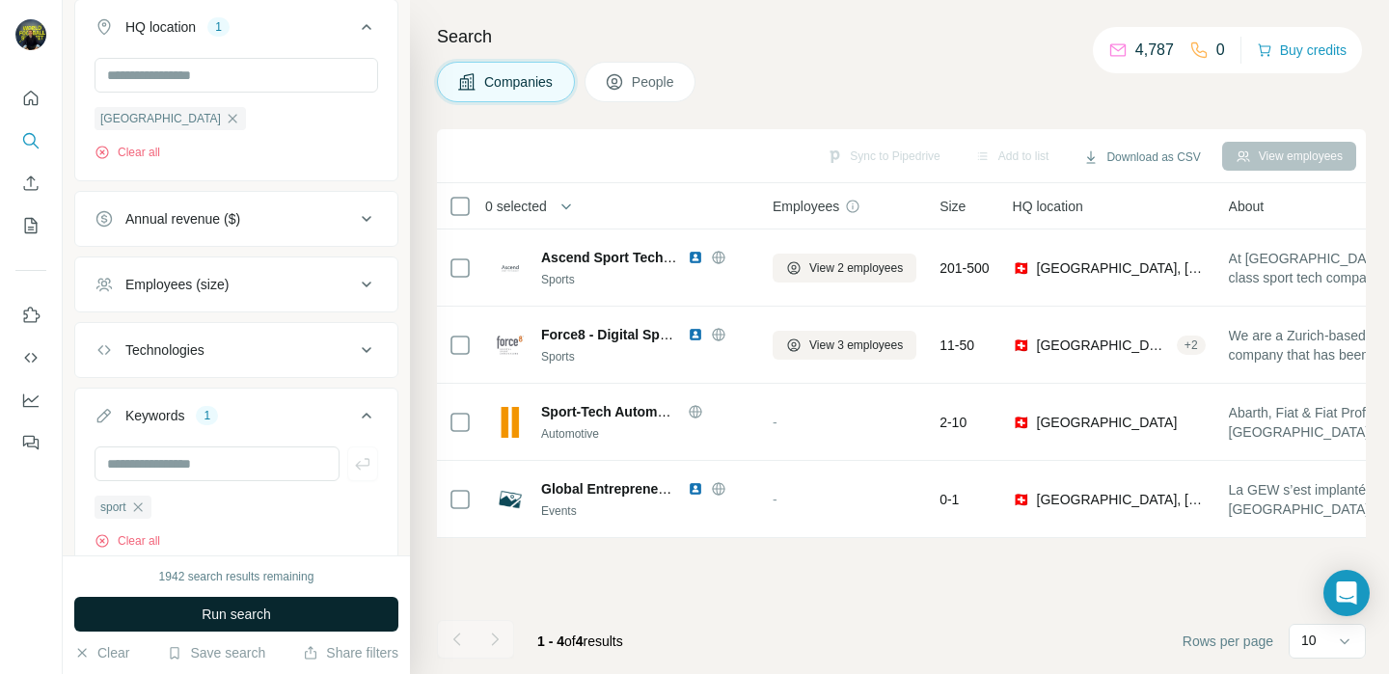
click at [255, 609] on span "Run search" at bounding box center [236, 614] width 69 height 19
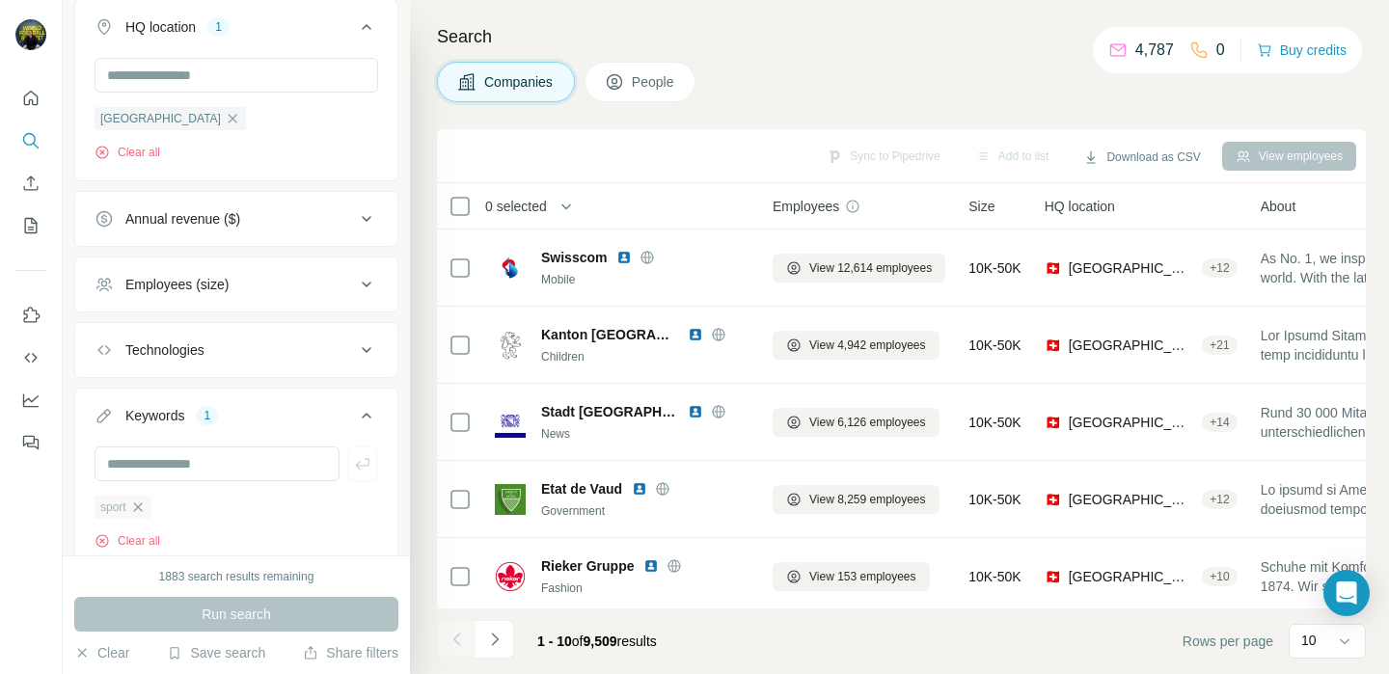
click at [141, 509] on icon "button" at bounding box center [137, 507] width 15 height 15
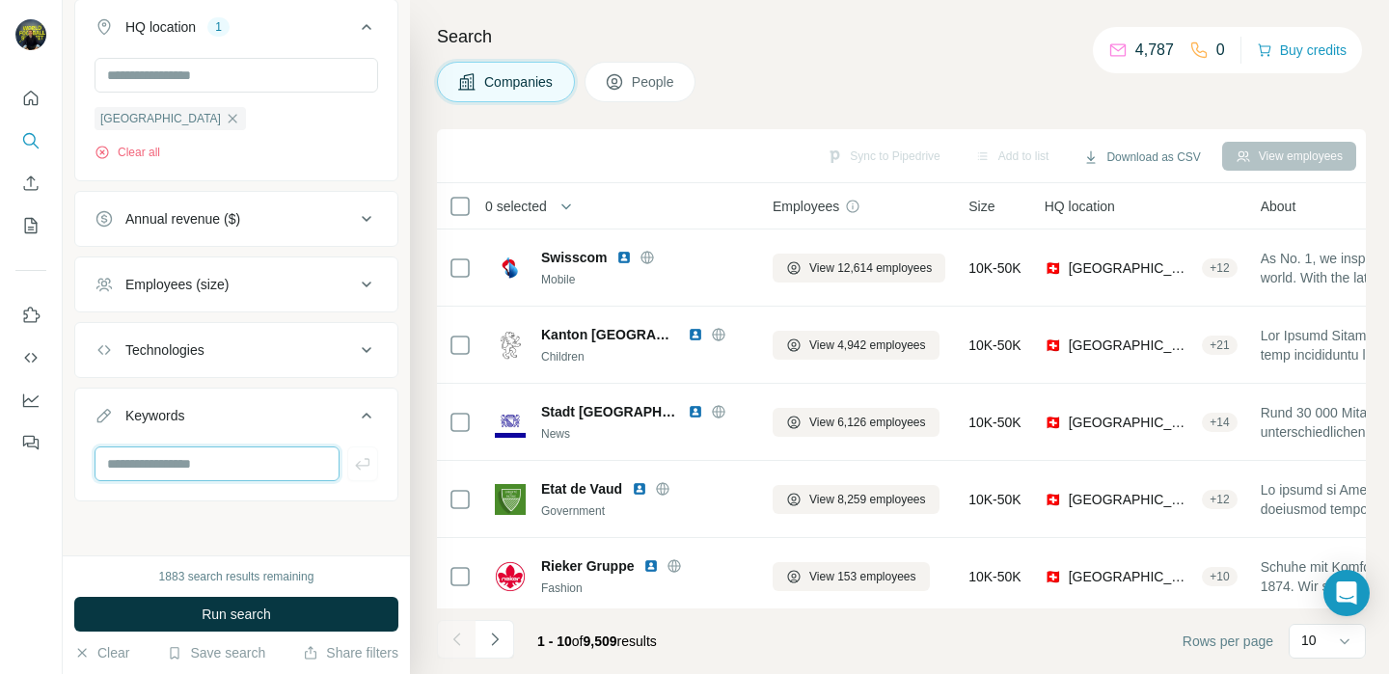
click at [180, 476] on input "text" at bounding box center [217, 464] width 245 height 35
type input "******"
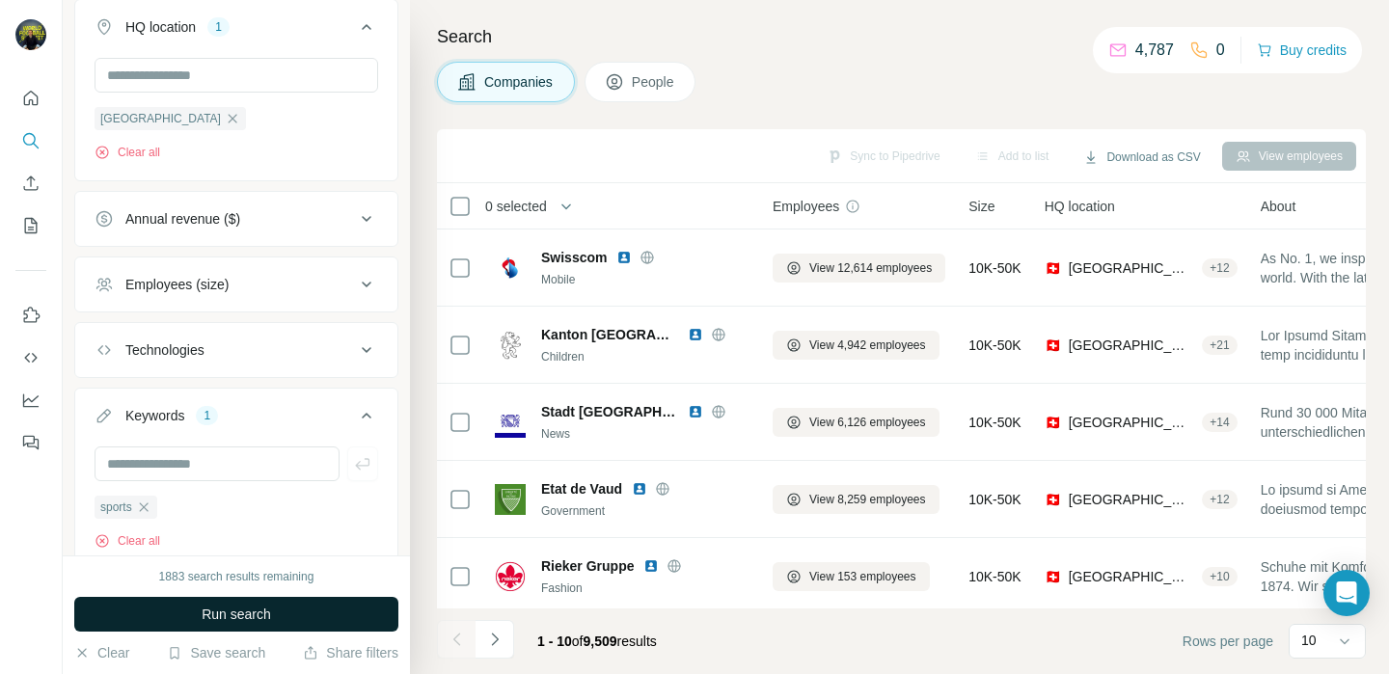
click at [295, 621] on button "Run search" at bounding box center [236, 614] width 324 height 35
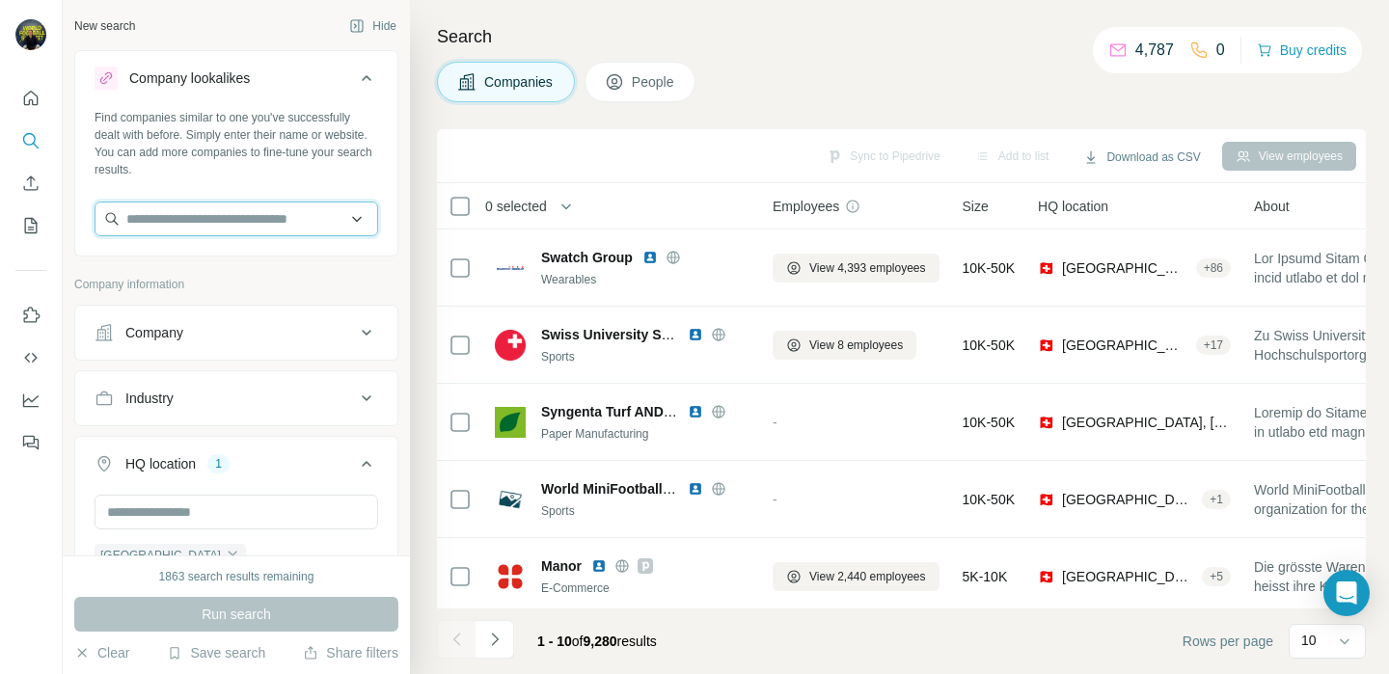
click at [222, 203] on input "text" at bounding box center [237, 219] width 284 height 35
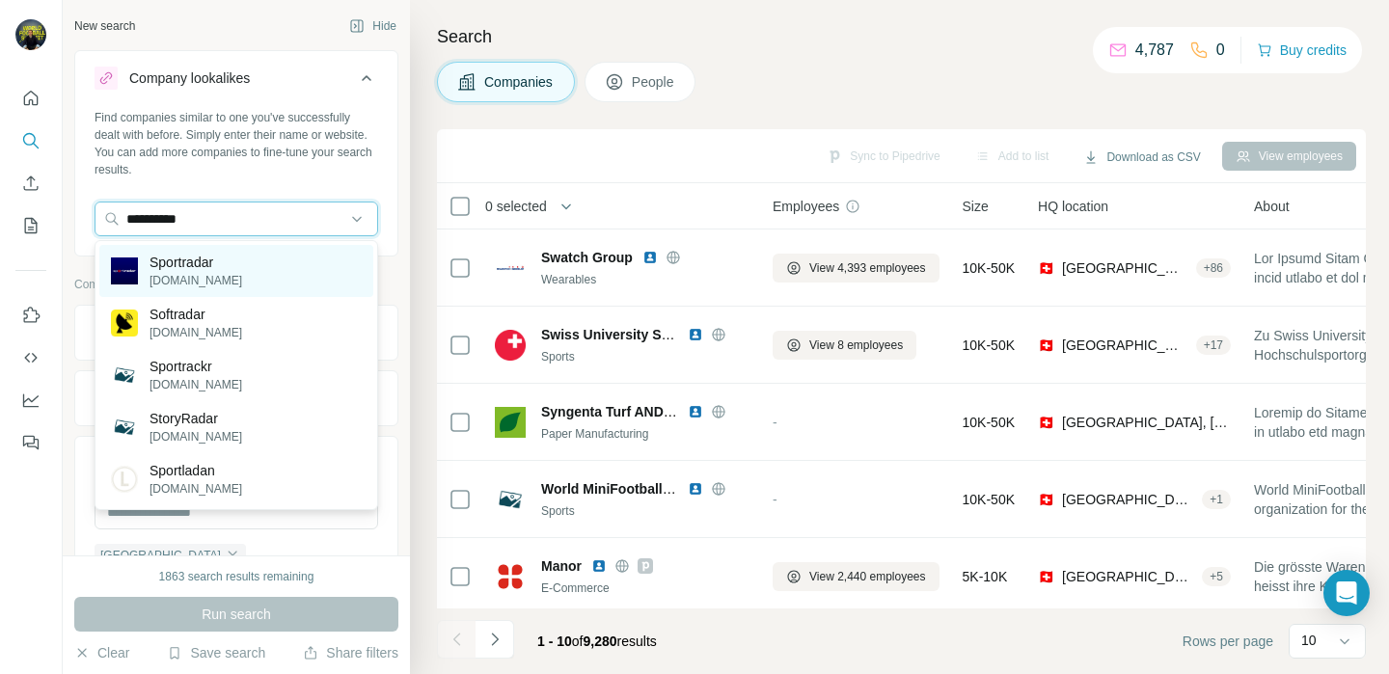
type input "**********"
click at [205, 264] on p "Sportradar" at bounding box center [196, 262] width 93 height 19
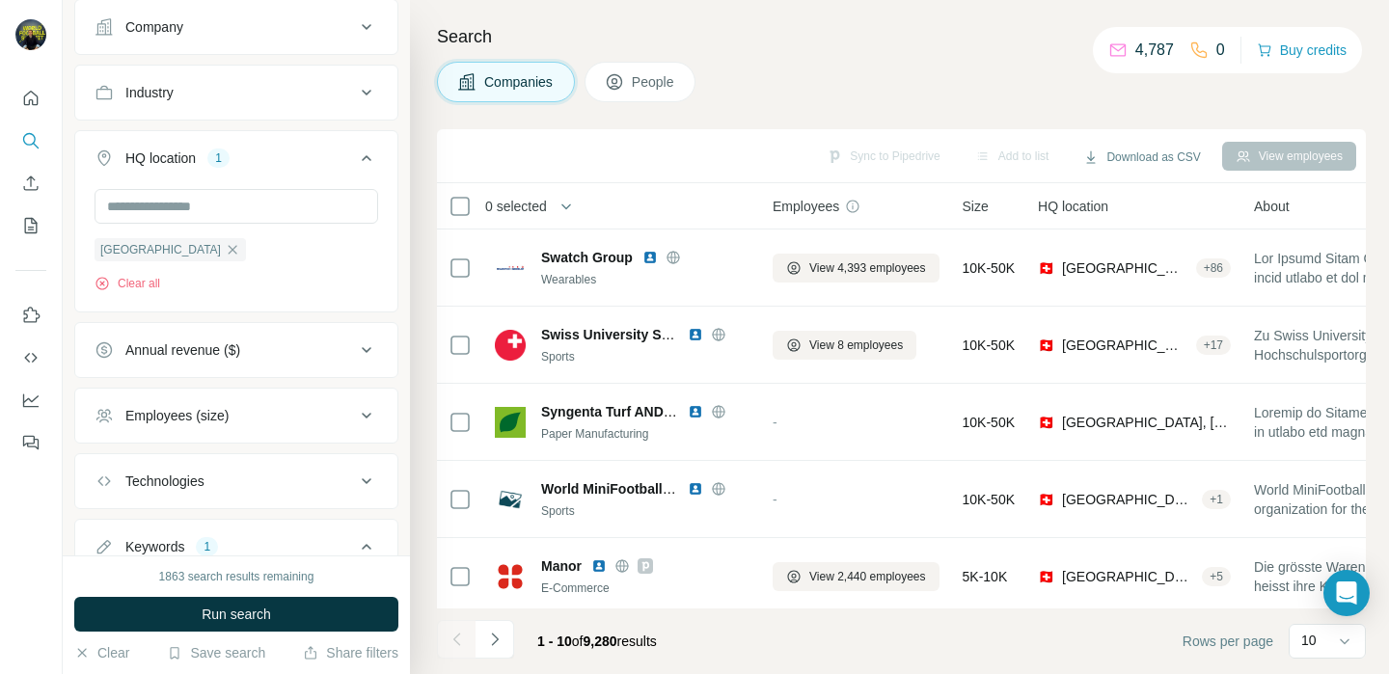
scroll to position [582, 0]
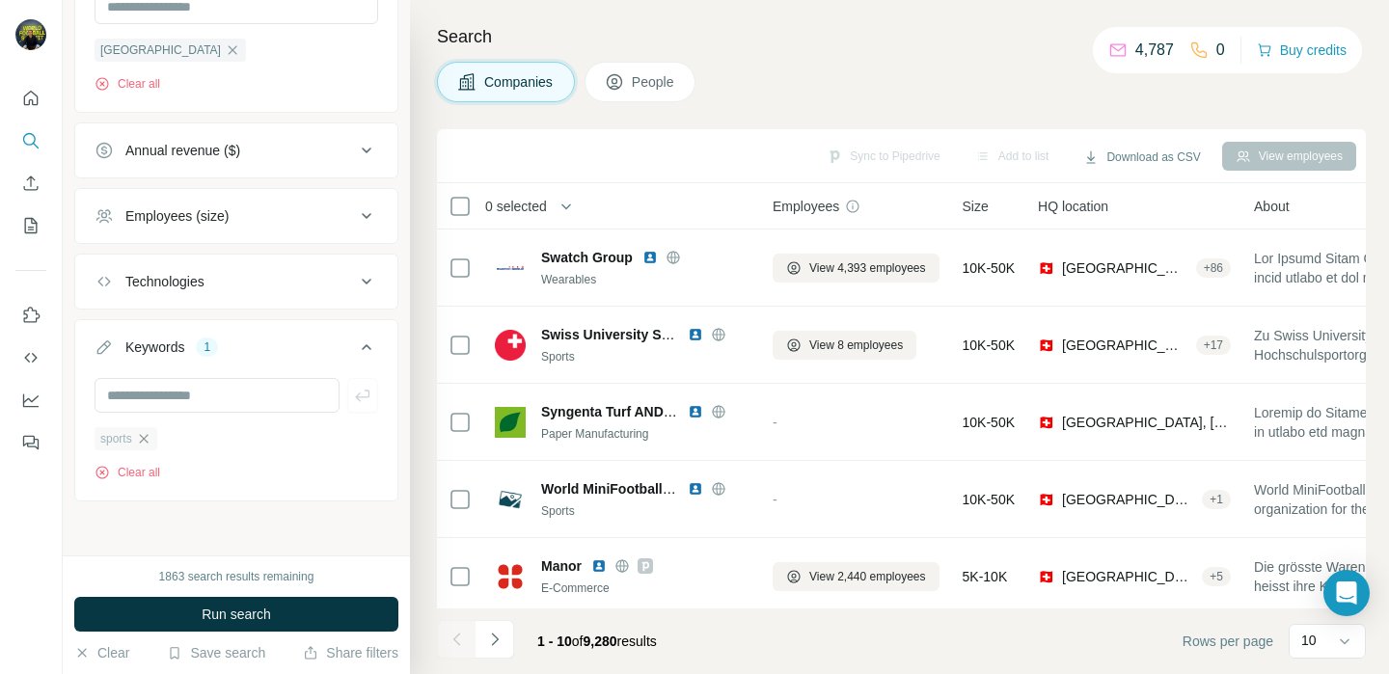
click at [151, 437] on icon "button" at bounding box center [143, 438] width 15 height 15
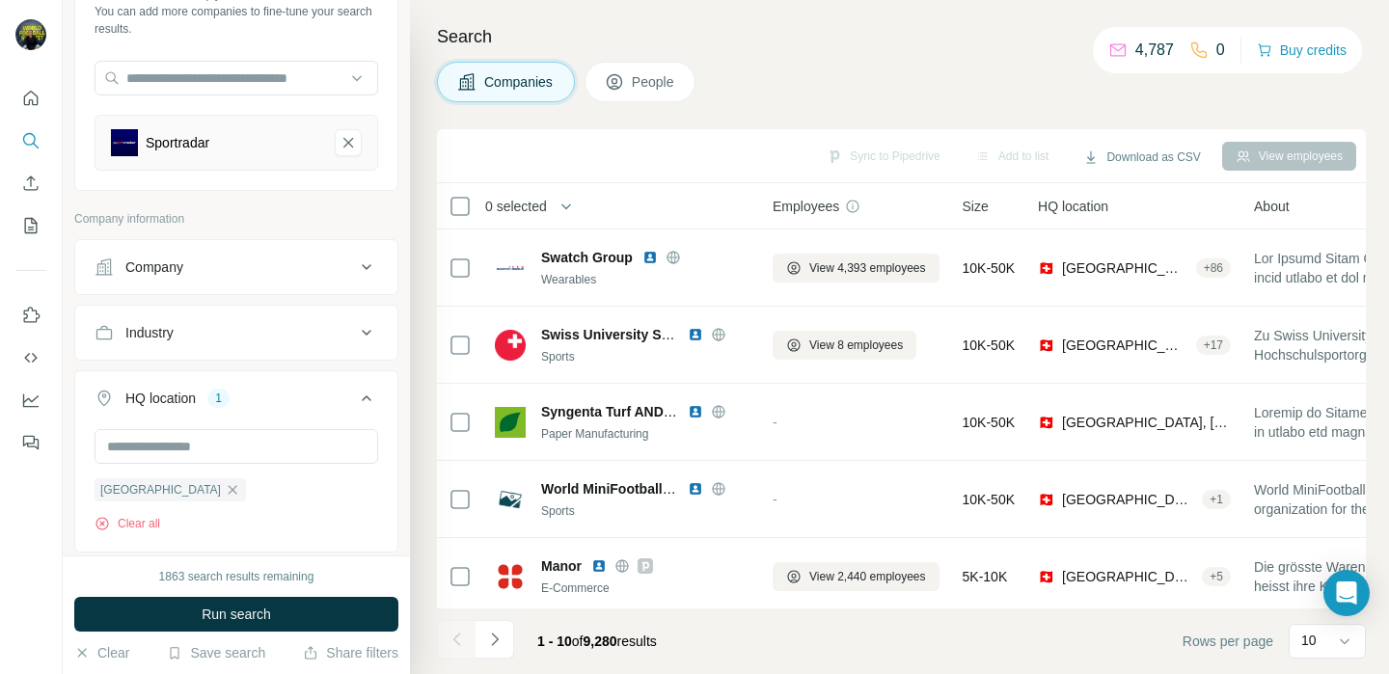
scroll to position [3, 0]
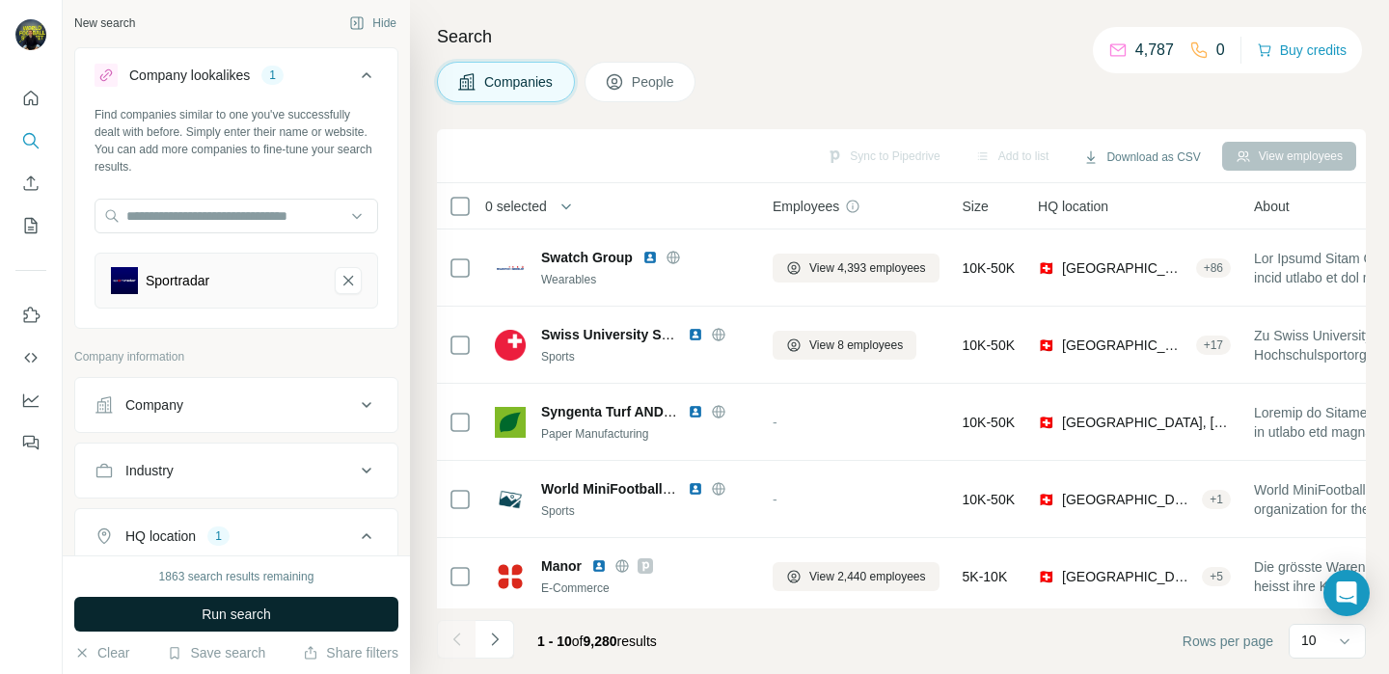
click at [271, 608] on span "Run search" at bounding box center [236, 614] width 69 height 19
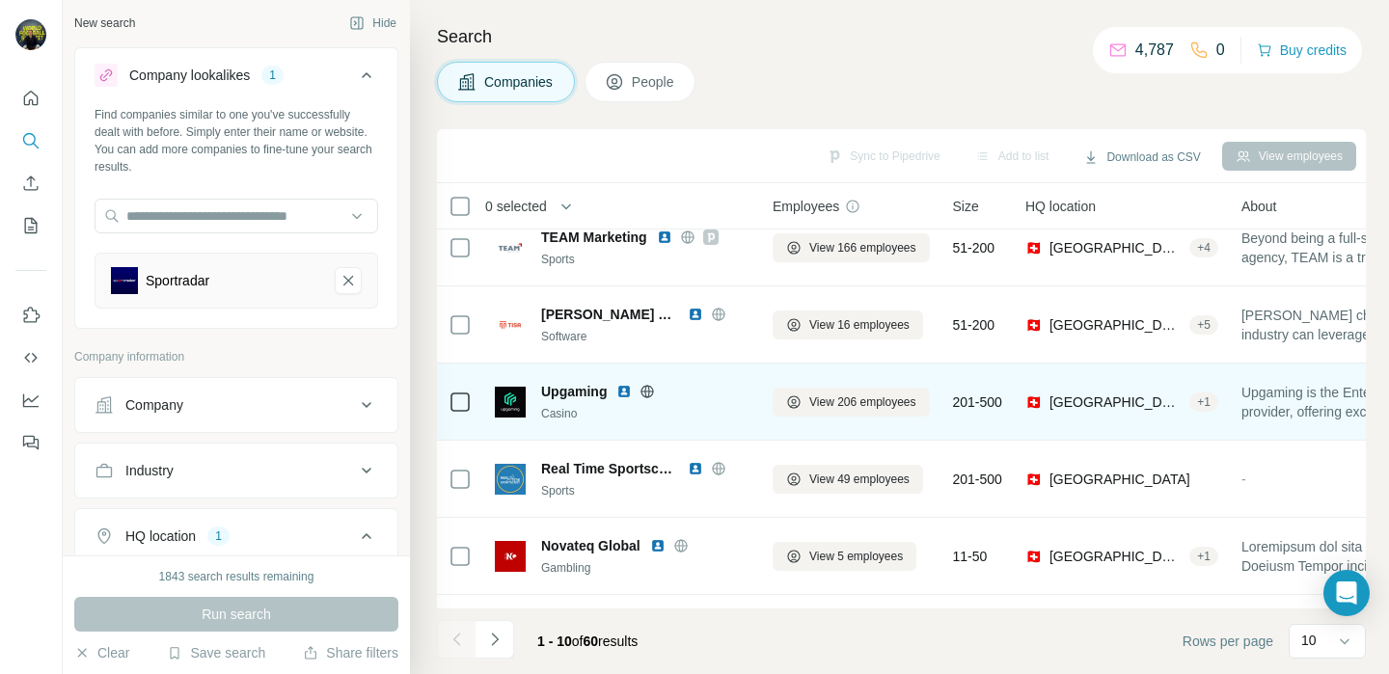
scroll to position [336, 0]
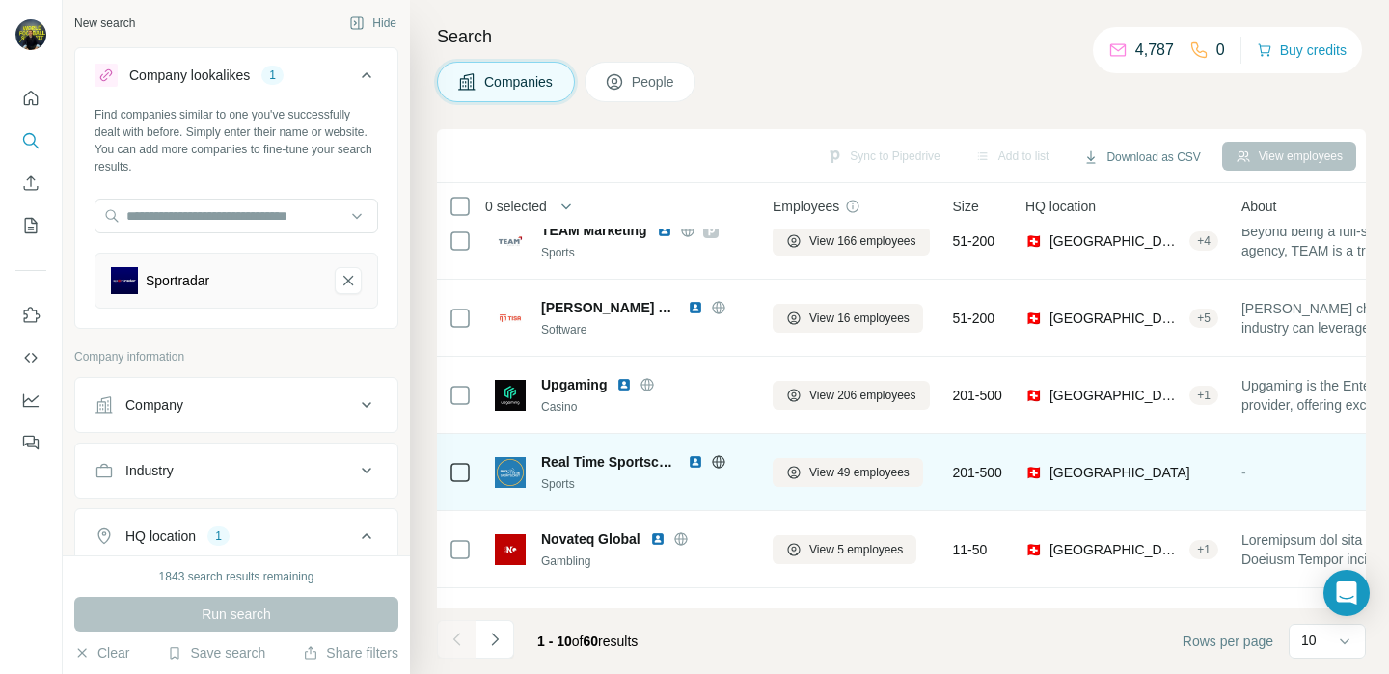
click at [698, 466] on img at bounding box center [695, 461] width 15 height 15
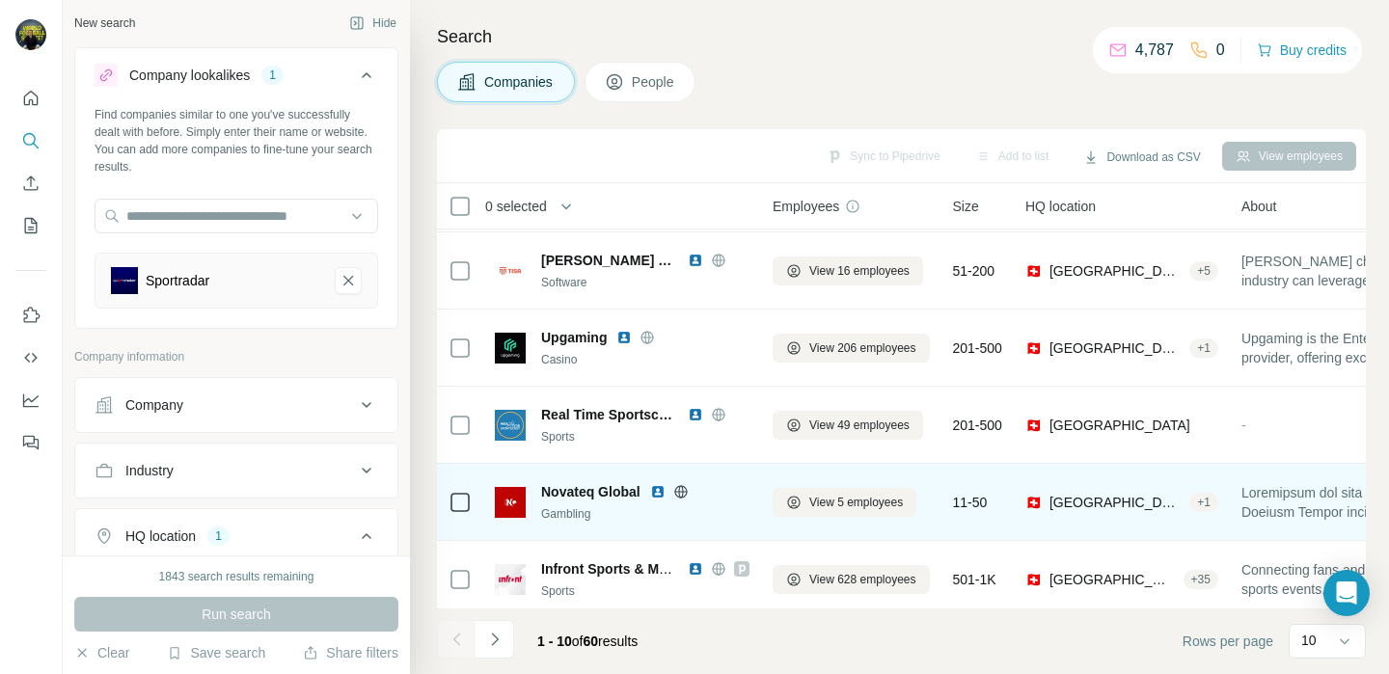
scroll to position [393, 0]
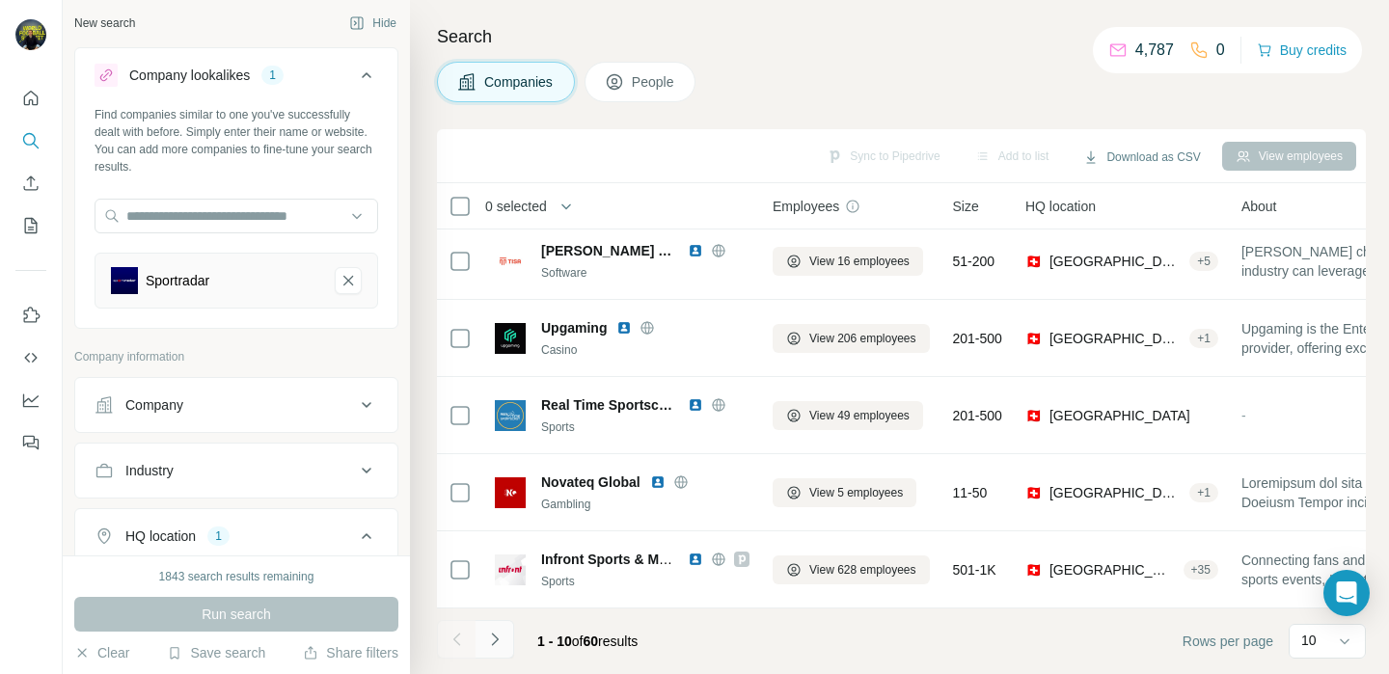
click at [500, 633] on icon "Navigate to next page" at bounding box center [494, 639] width 19 height 19
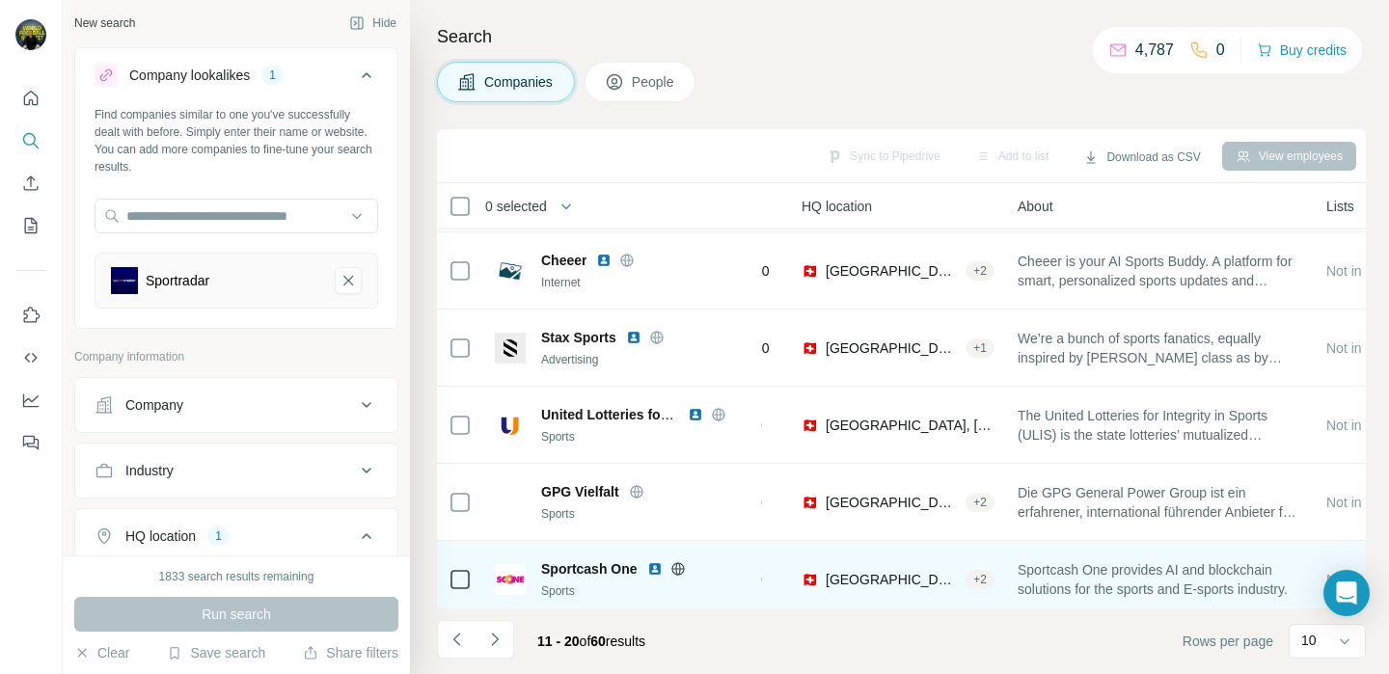
scroll to position [0, 211]
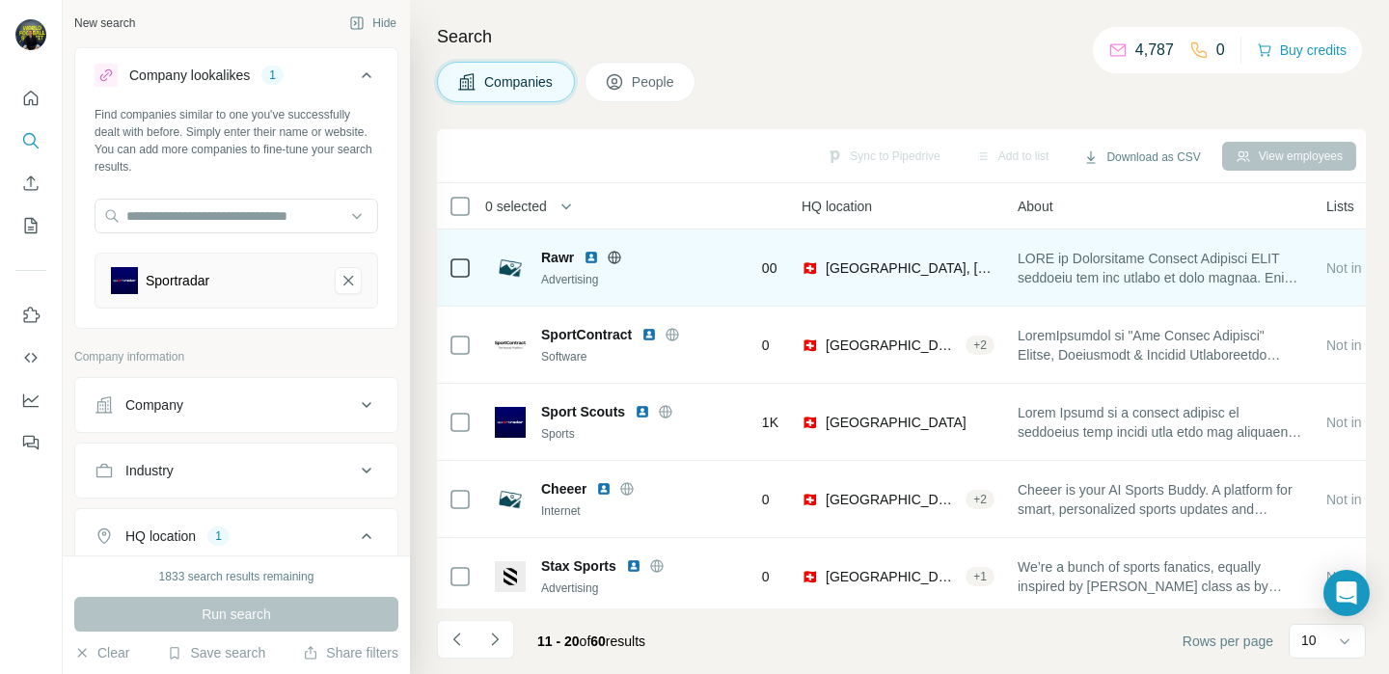
click at [592, 255] on img at bounding box center [591, 257] width 15 height 15
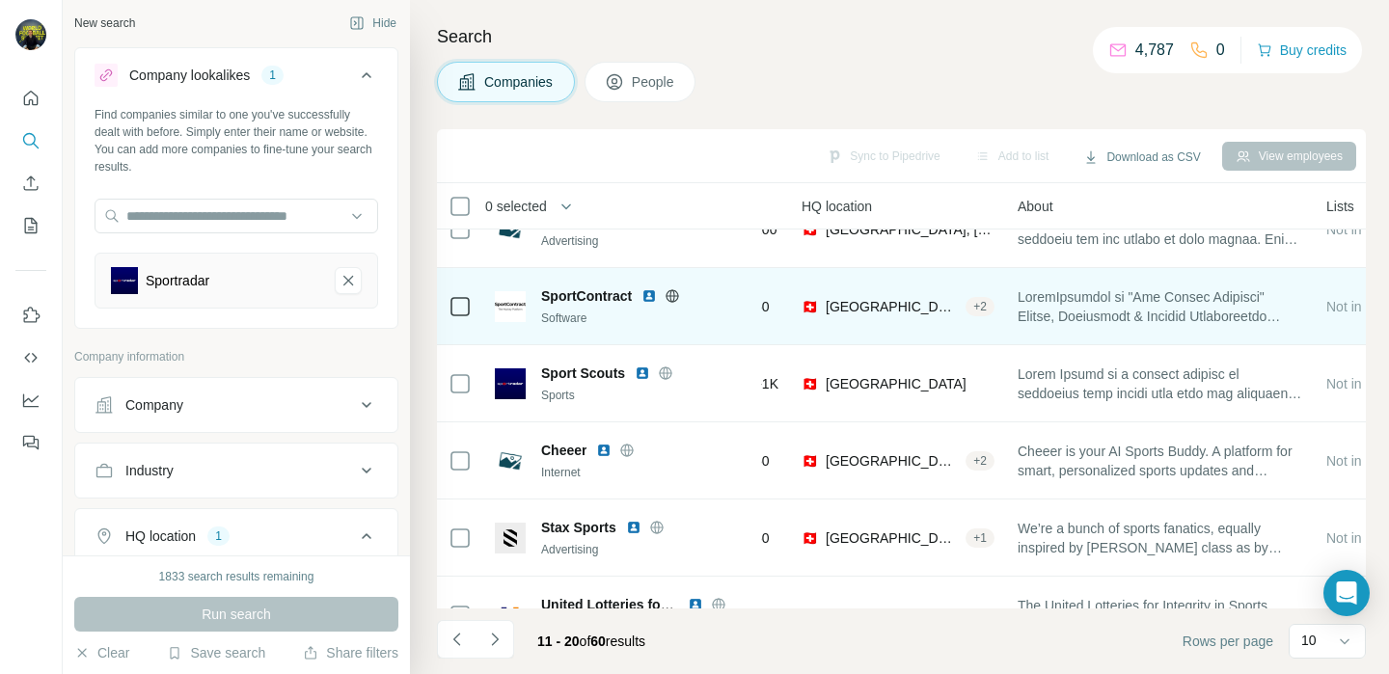
scroll to position [54, 211]
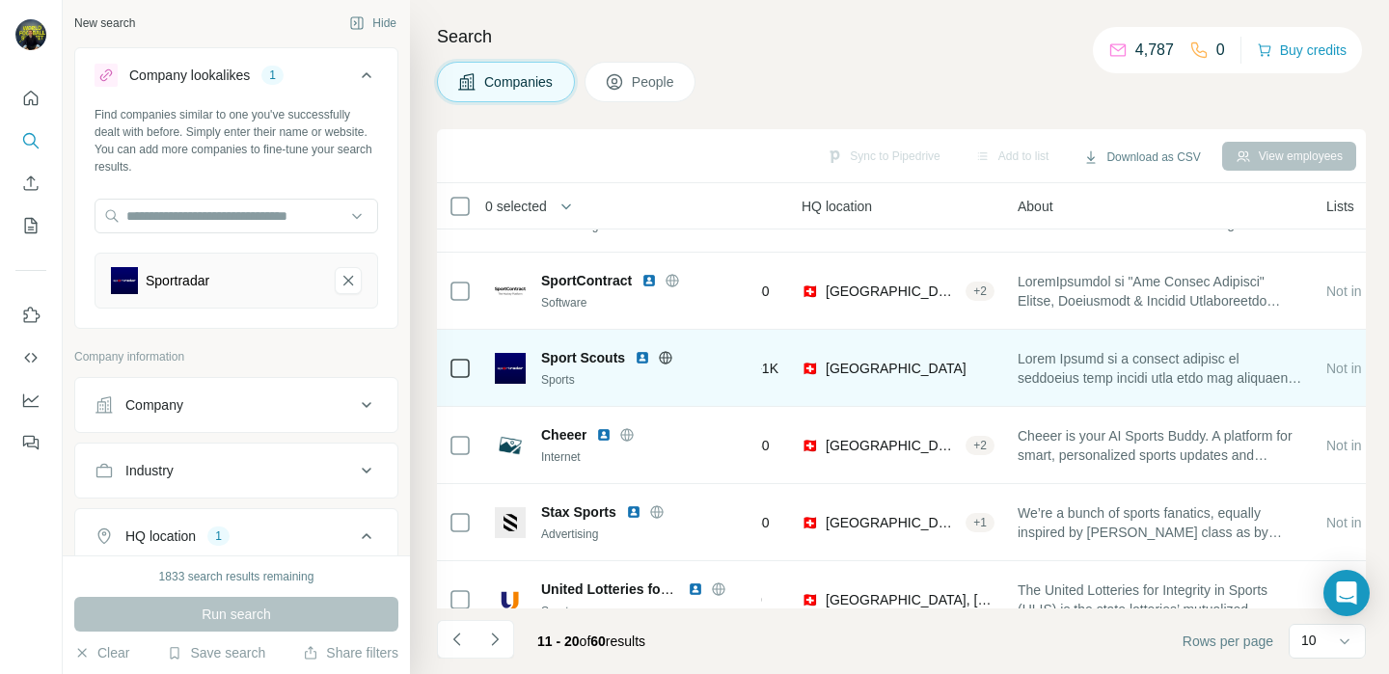
click at [642, 362] on img at bounding box center [642, 357] width 15 height 15
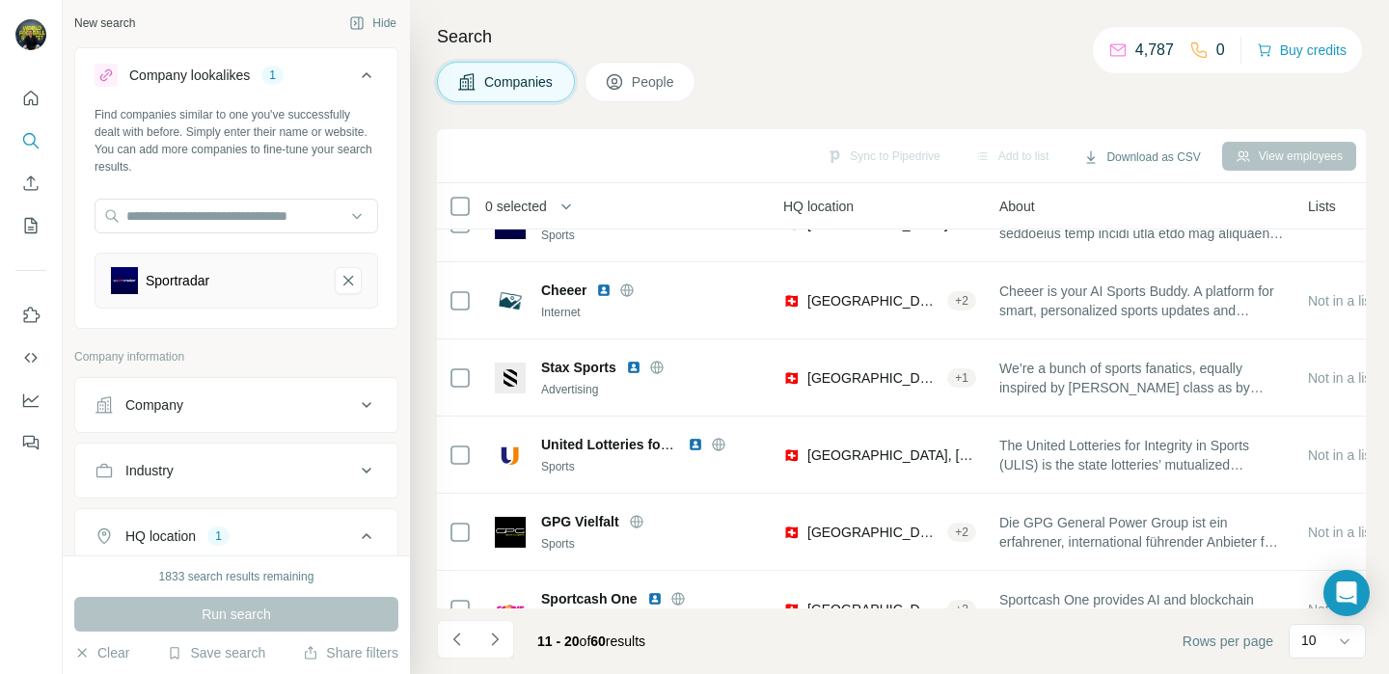
scroll to position [208, 230]
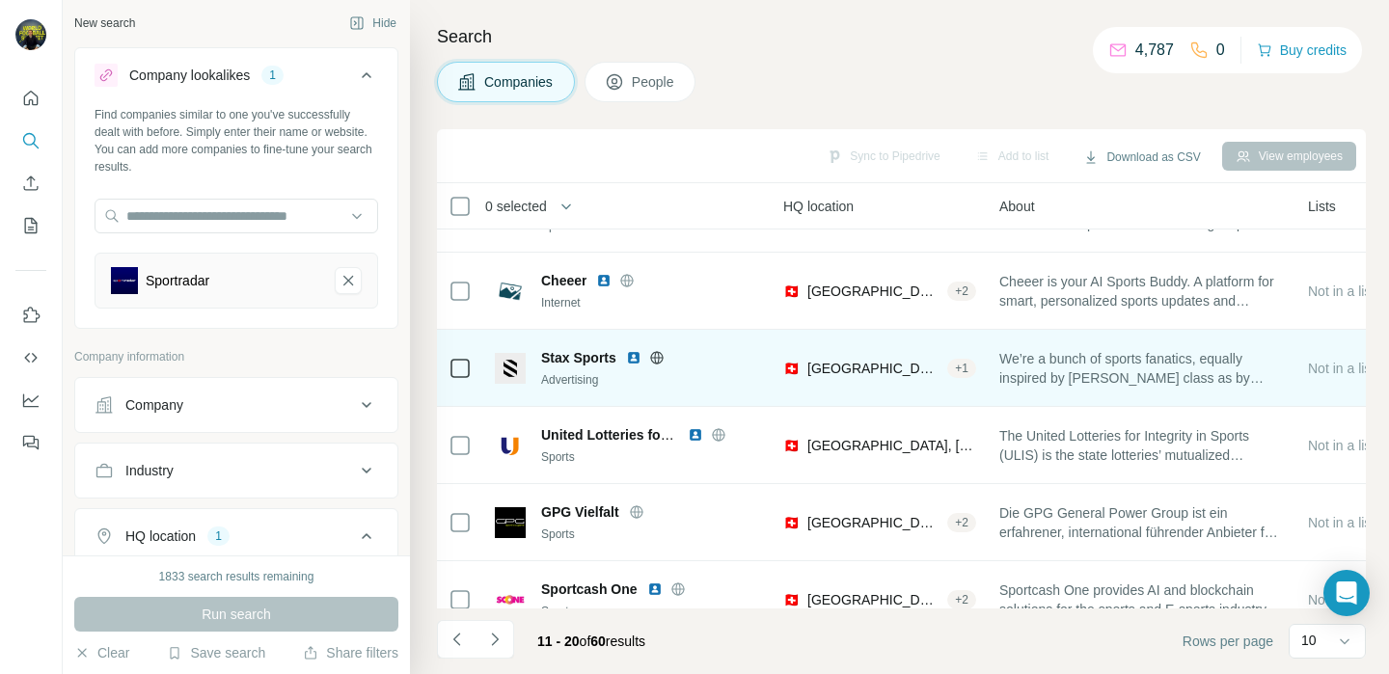
click at [633, 359] on img at bounding box center [633, 357] width 15 height 15
